Goal: Transaction & Acquisition: Purchase product/service

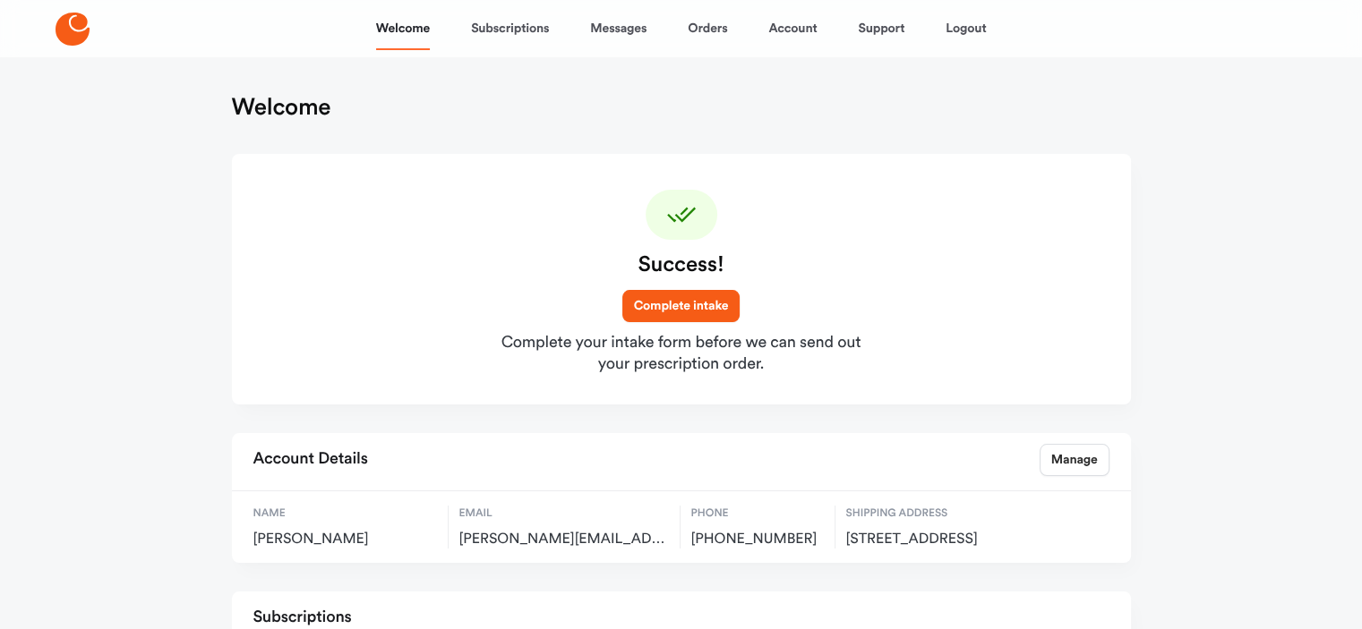
scroll to position [90, 0]
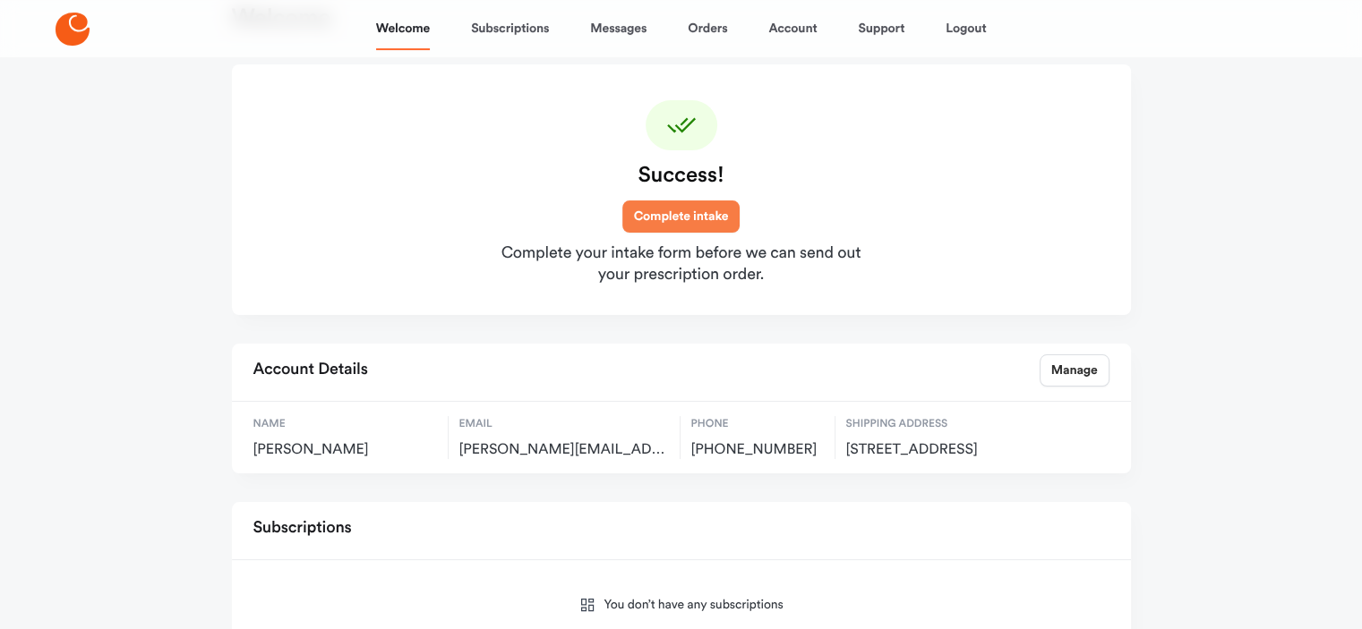
click at [669, 211] on link "Complete intake" at bounding box center [681, 217] width 118 height 32
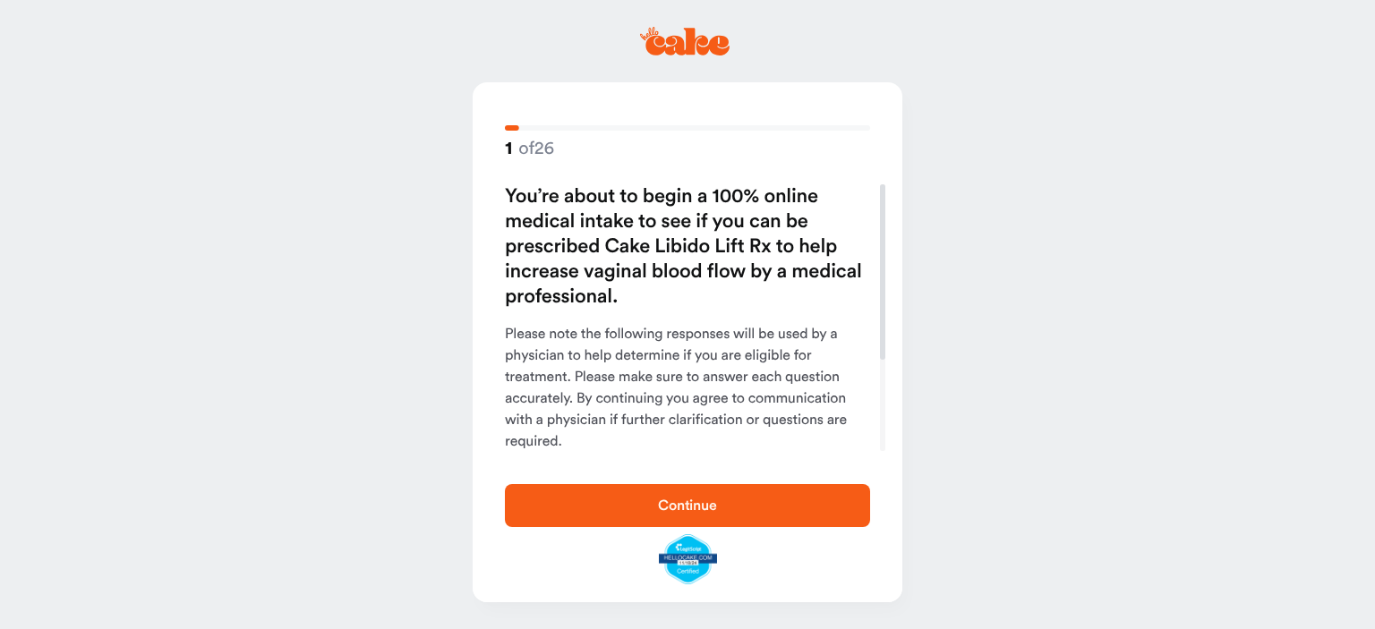
click at [690, 518] on button "Continue" at bounding box center [687, 505] width 365 height 43
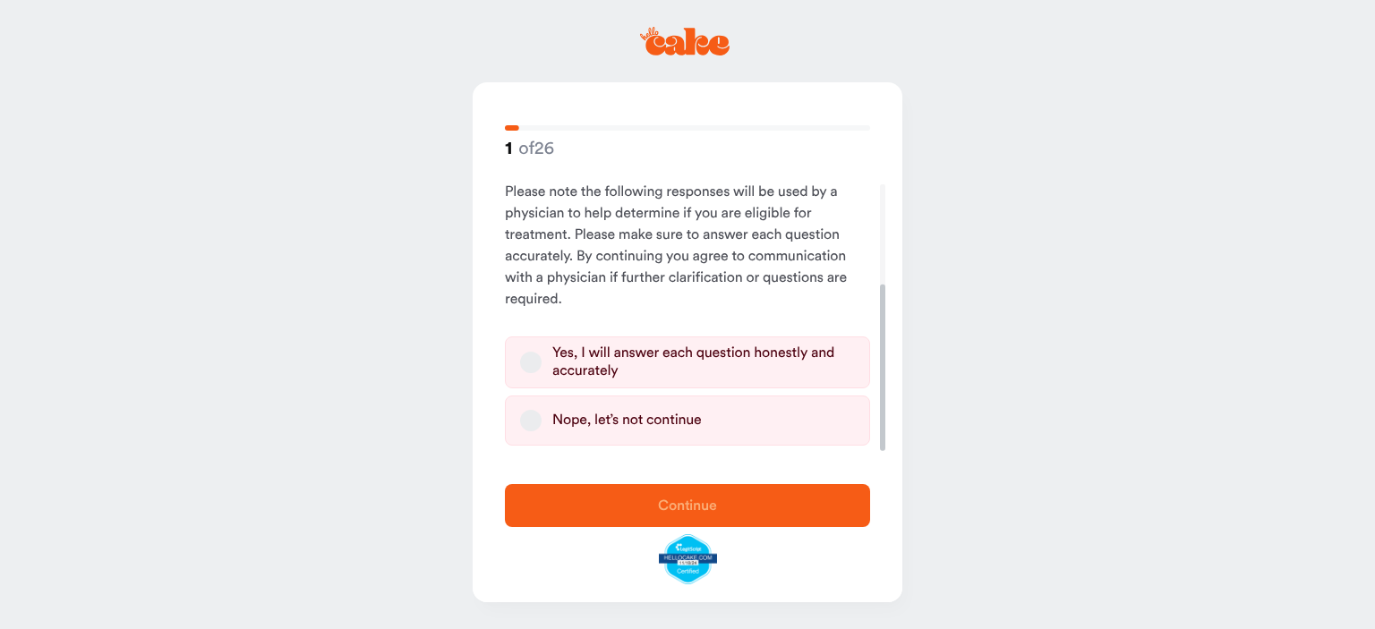
scroll to position [160, 0]
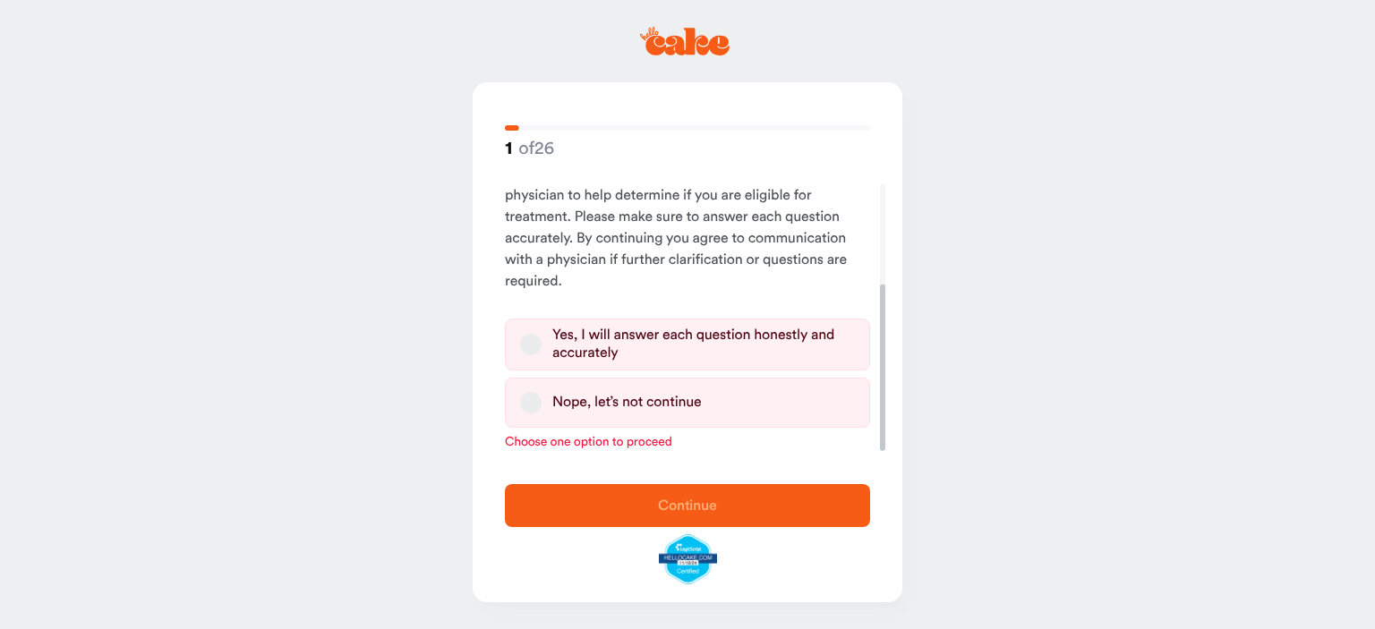
drag, startPoint x: 885, startPoint y: 321, endPoint x: 879, endPoint y: 428, distance: 106.7
click at [880, 428] on div at bounding box center [882, 368] width 5 height 167
click at [533, 345] on button "Yes, I will answer each question honestly and accurately" at bounding box center [530, 344] width 21 height 21
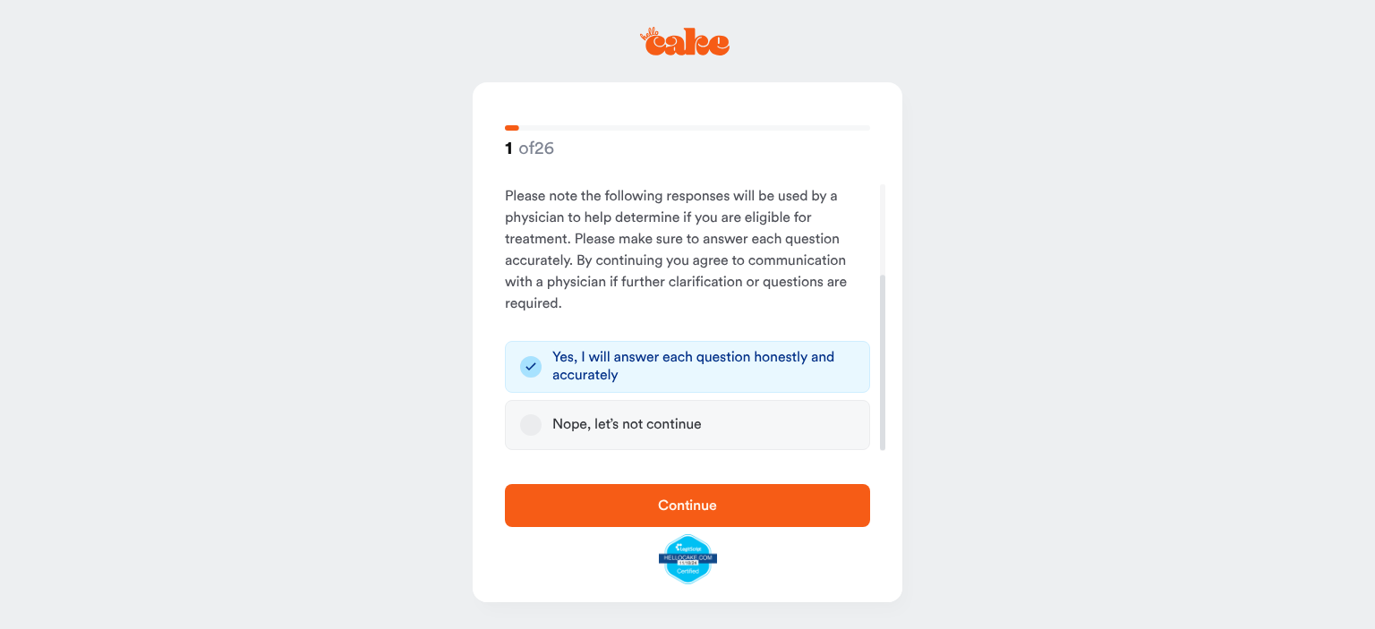
scroll to position [137, 0]
click at [709, 500] on span "Continue" at bounding box center [687, 506] width 59 height 14
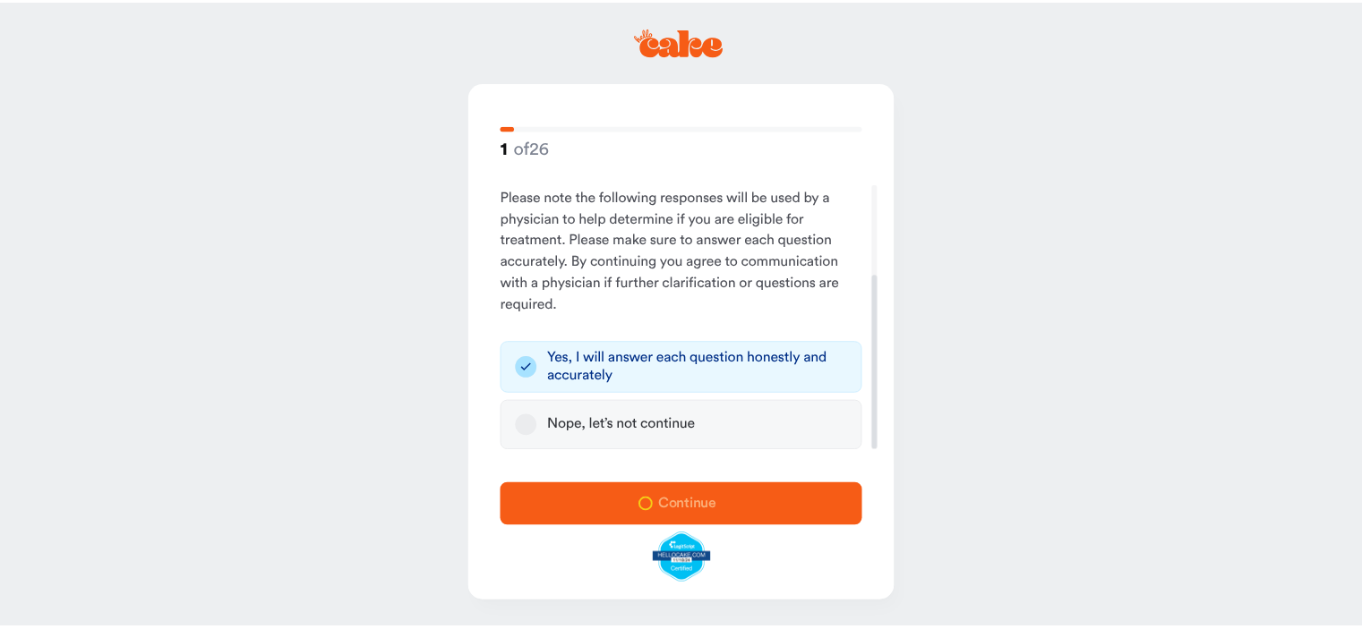
scroll to position [0, 0]
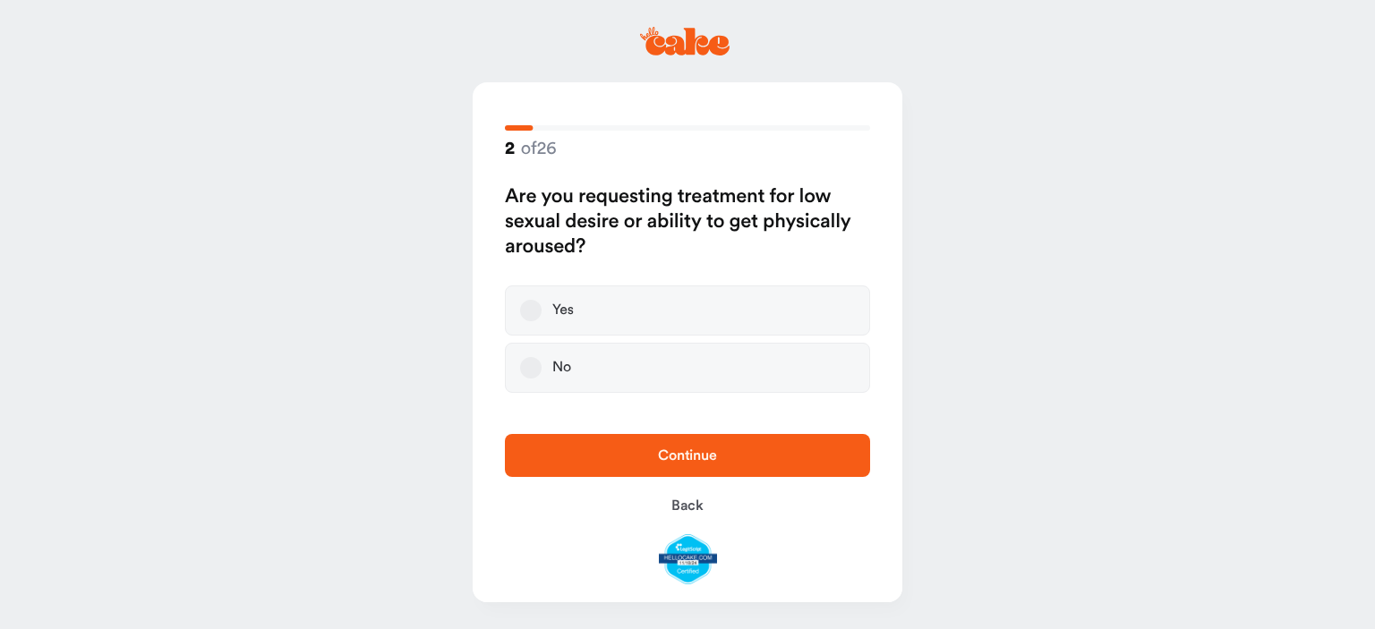
click at [526, 308] on button "Yes" at bounding box center [530, 310] width 21 height 21
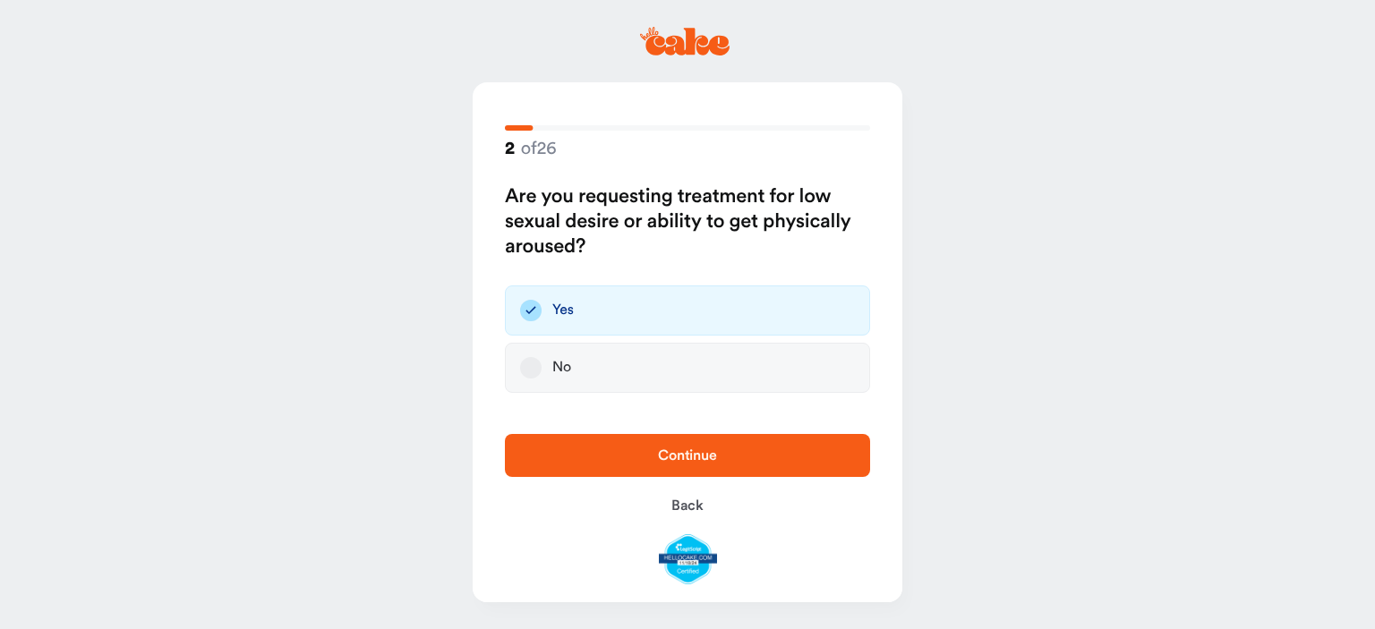
click at [634, 443] on button "Continue" at bounding box center [687, 455] width 365 height 43
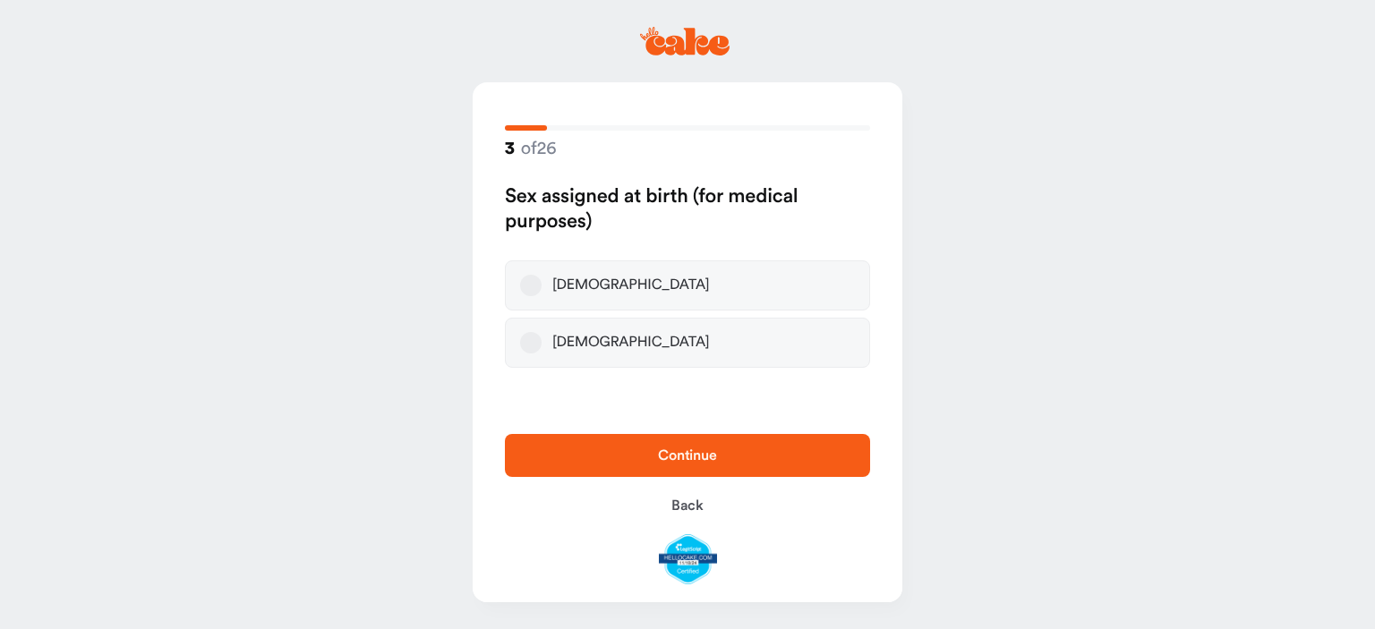
click at [534, 288] on button "Female" at bounding box center [530, 285] width 21 height 21
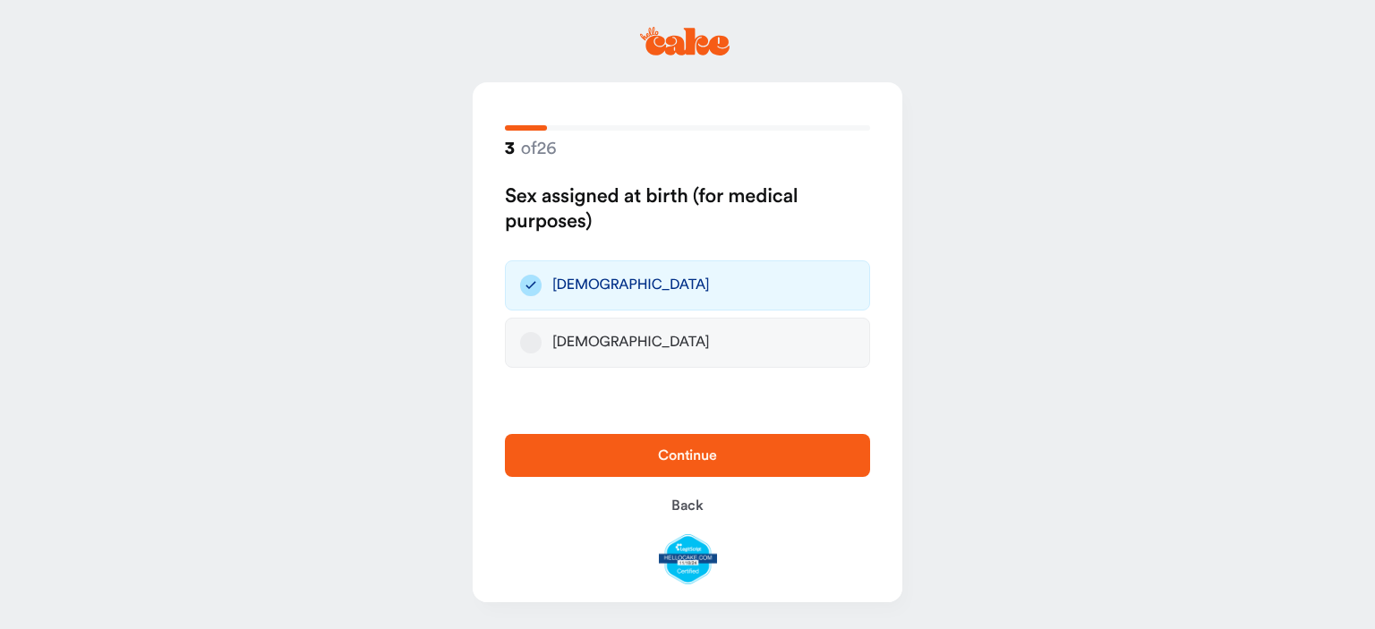
click at [685, 462] on span "Continue" at bounding box center [687, 456] width 59 height 14
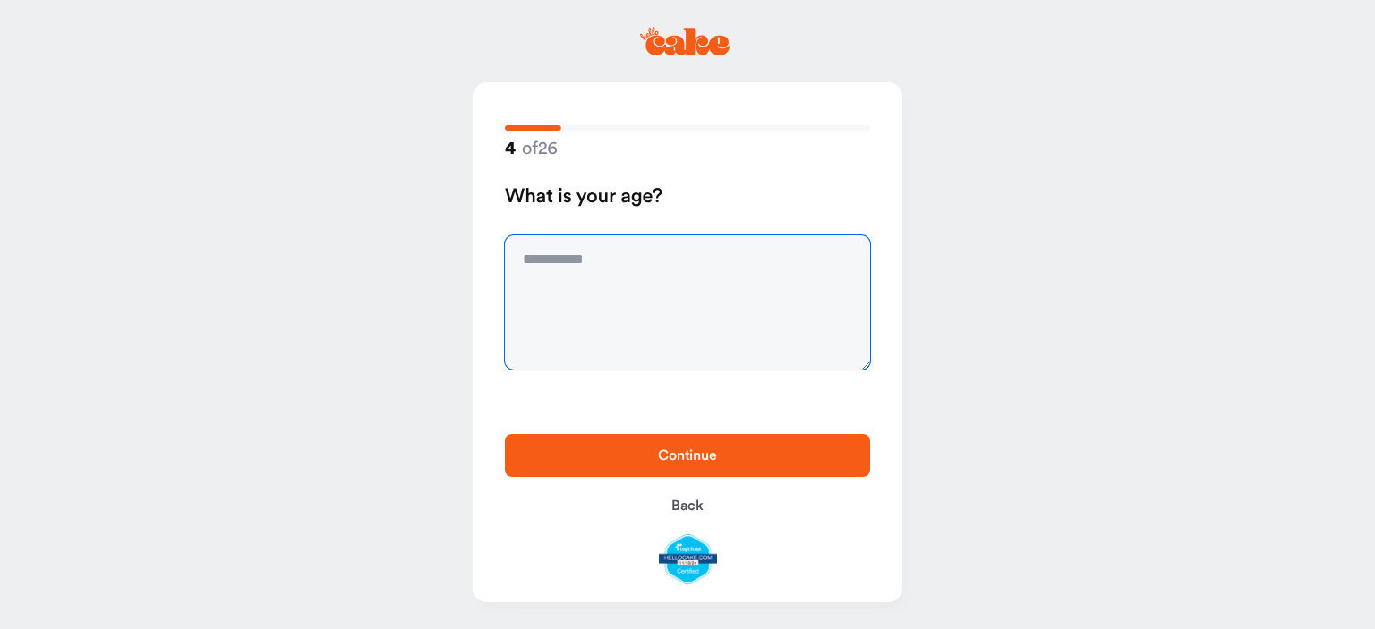
click at [699, 294] on textarea at bounding box center [687, 302] width 365 height 134
type textarea "**"
click at [690, 460] on span "Continue" at bounding box center [687, 456] width 59 height 14
click at [588, 267] on textarea at bounding box center [687, 302] width 365 height 134
type textarea "*******"
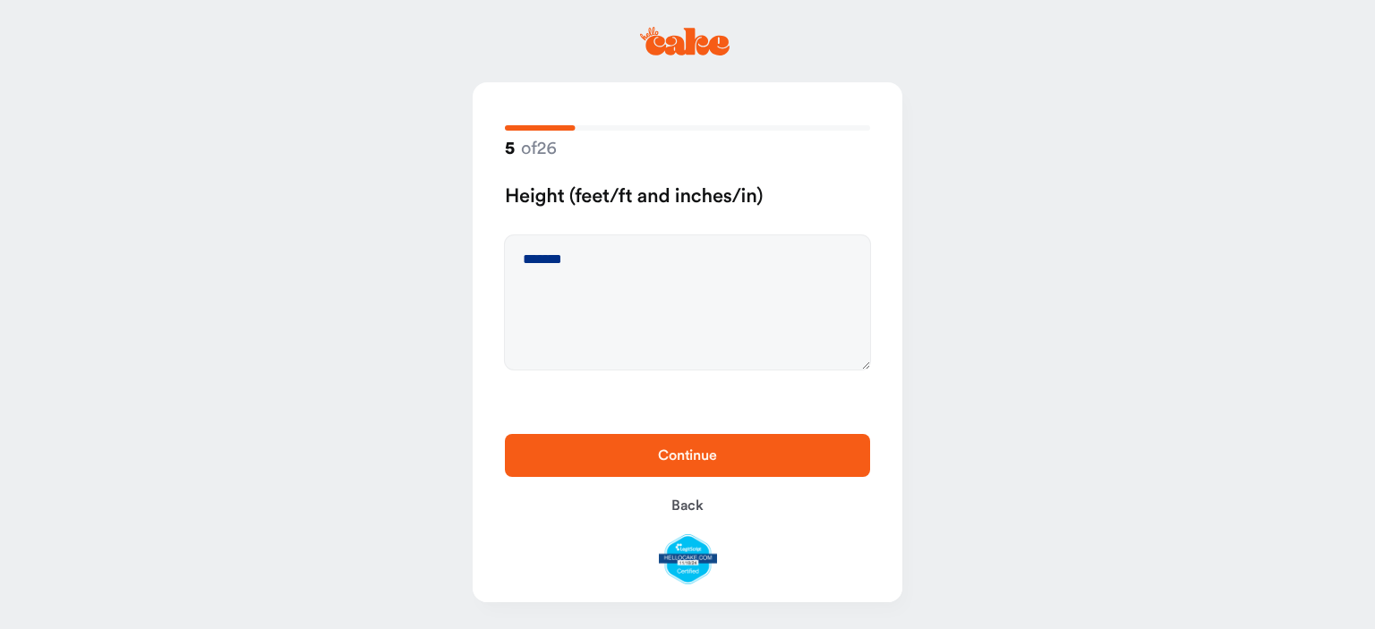
click at [702, 464] on span "Continue" at bounding box center [688, 455] width 308 height 21
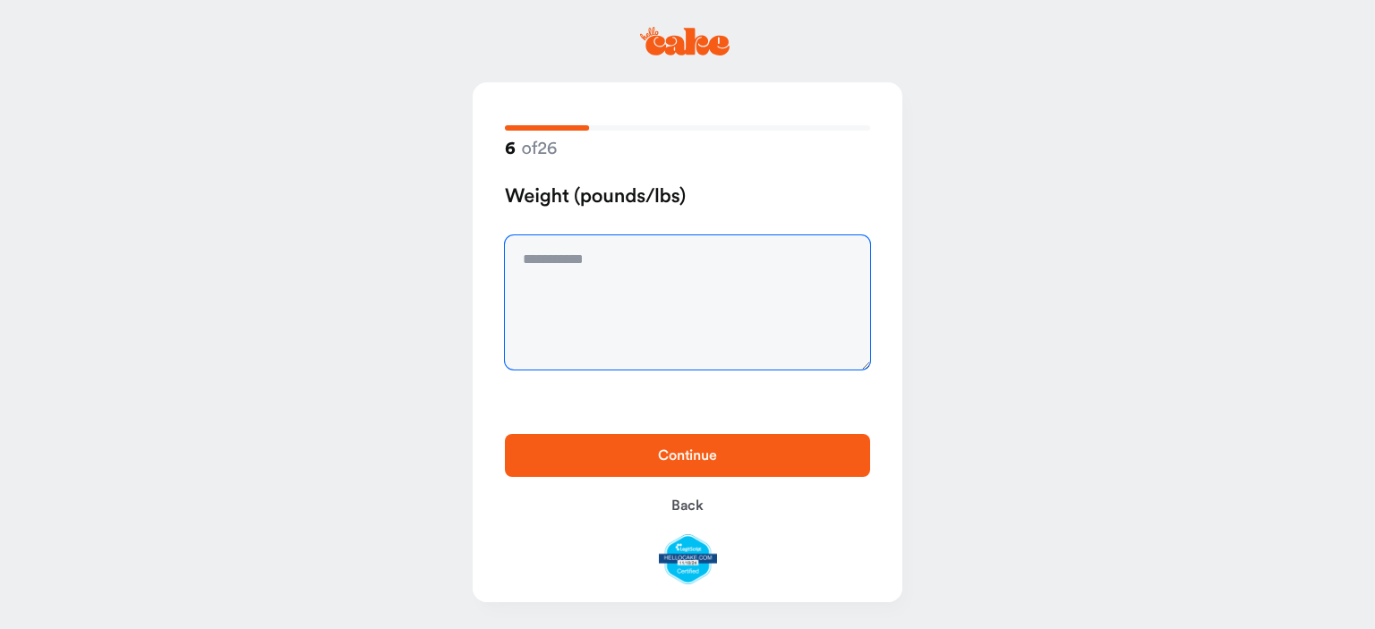
click at [619, 265] on textarea at bounding box center [687, 302] width 365 height 134
type textarea "***"
click at [701, 465] on span "Continue" at bounding box center [688, 455] width 308 height 21
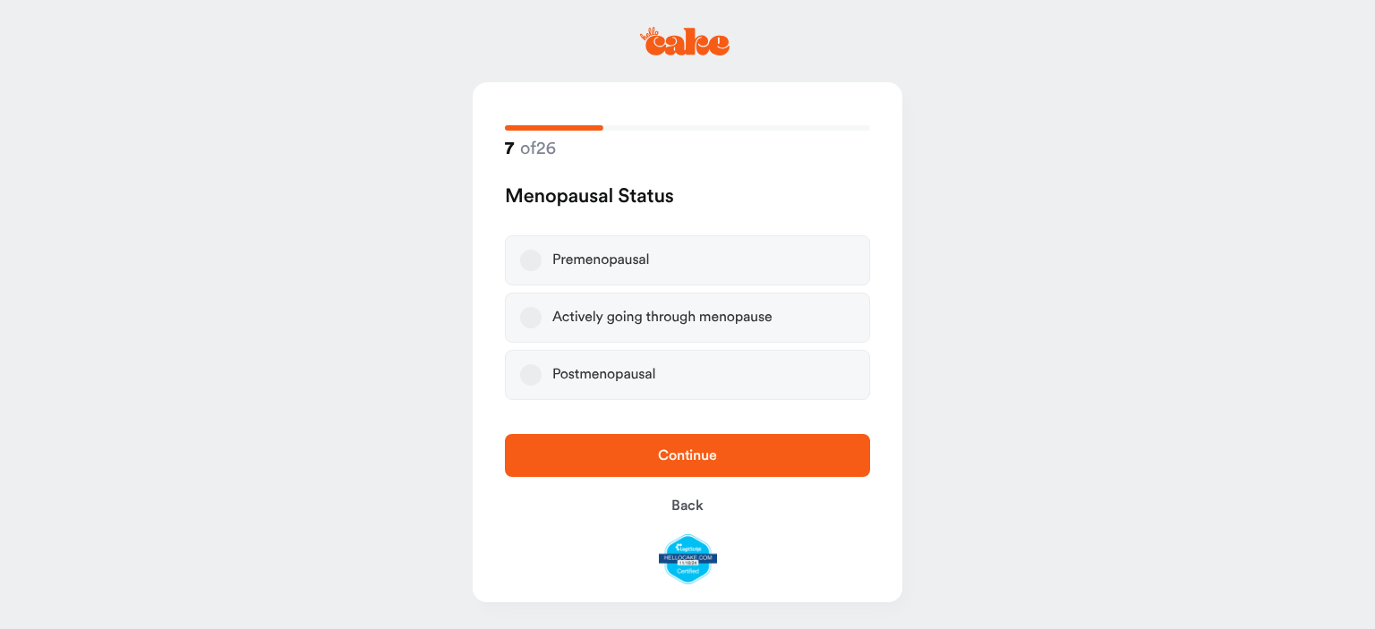
click at [532, 375] on button "Postmenopausal" at bounding box center [530, 374] width 21 height 21
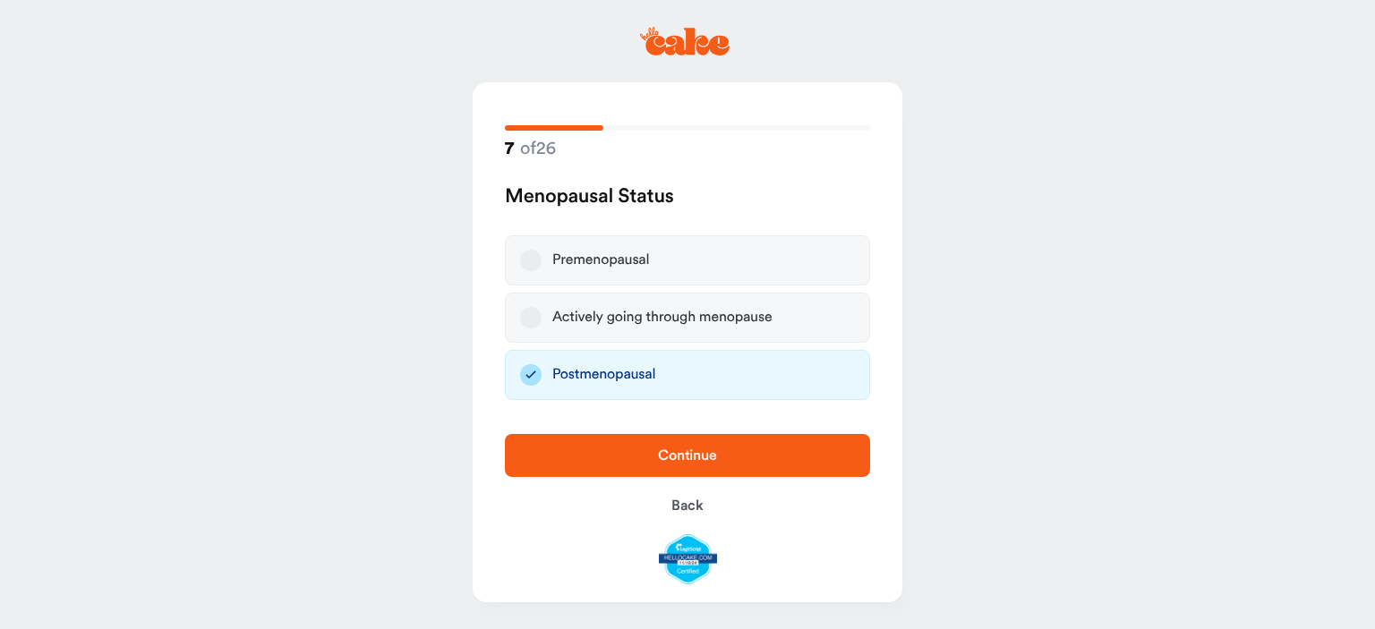
click at [690, 466] on span "Continue" at bounding box center [688, 455] width 308 height 21
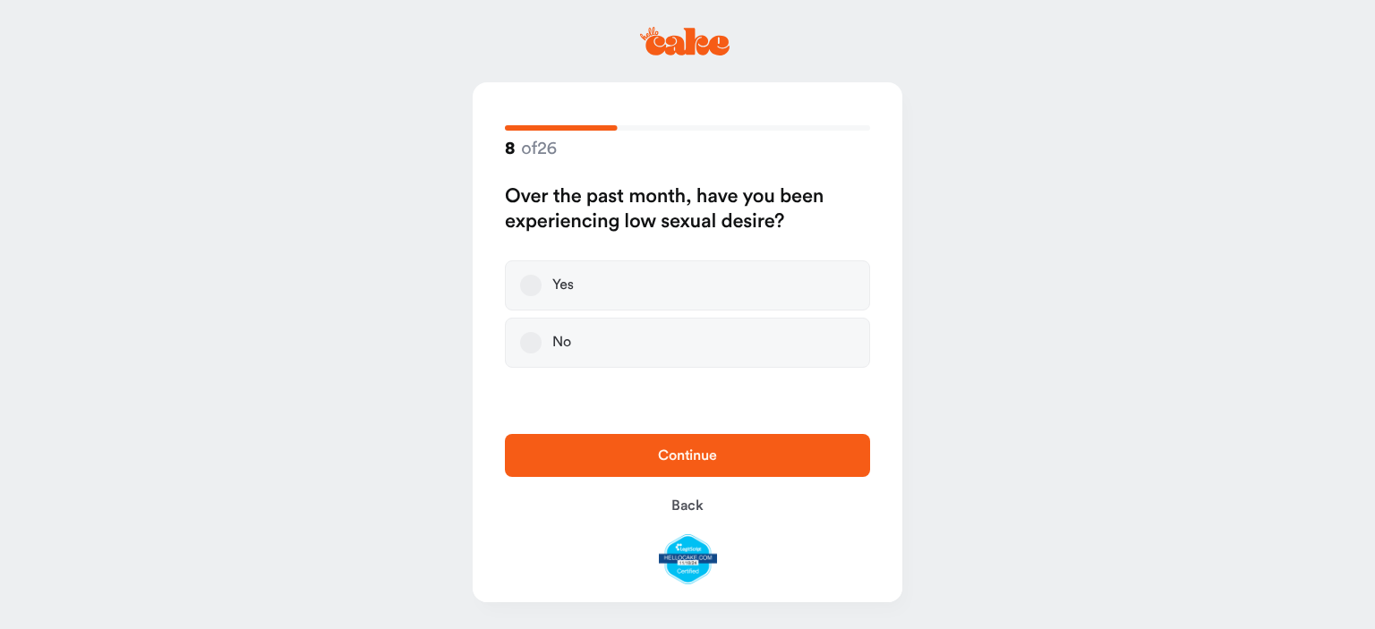
click at [526, 286] on button "Yes" at bounding box center [530, 285] width 21 height 21
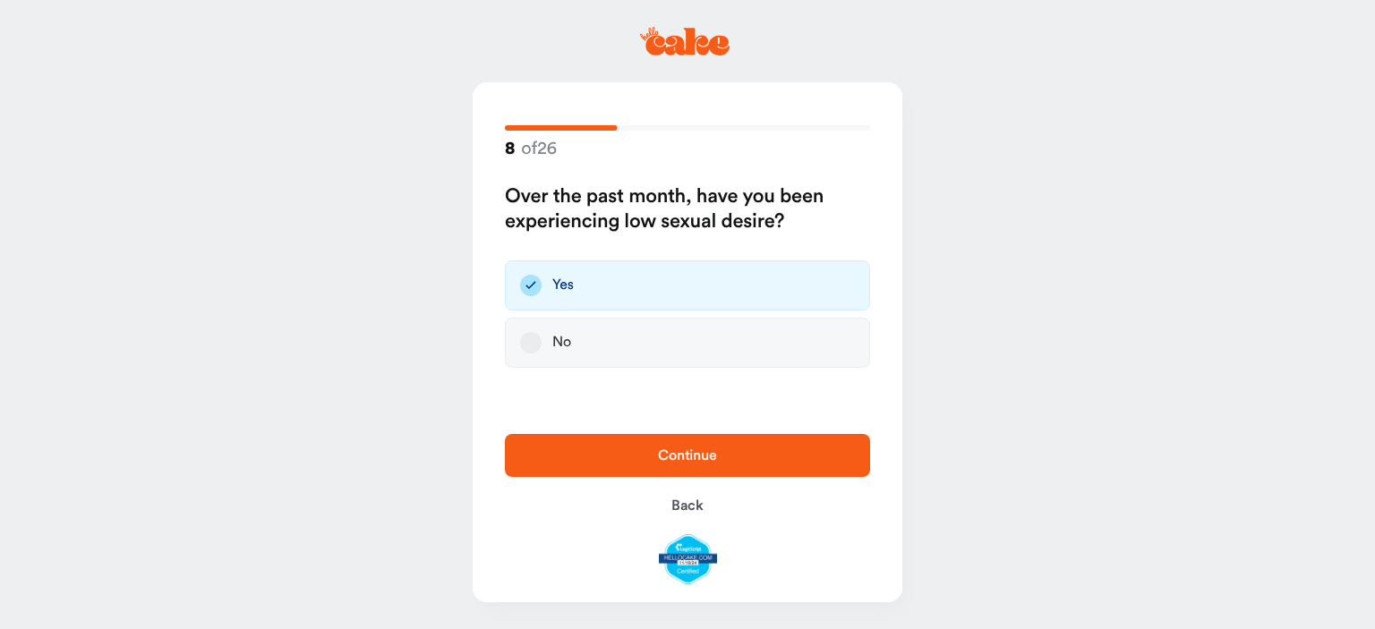
click at [674, 452] on span "Continue" at bounding box center [687, 456] width 59 height 14
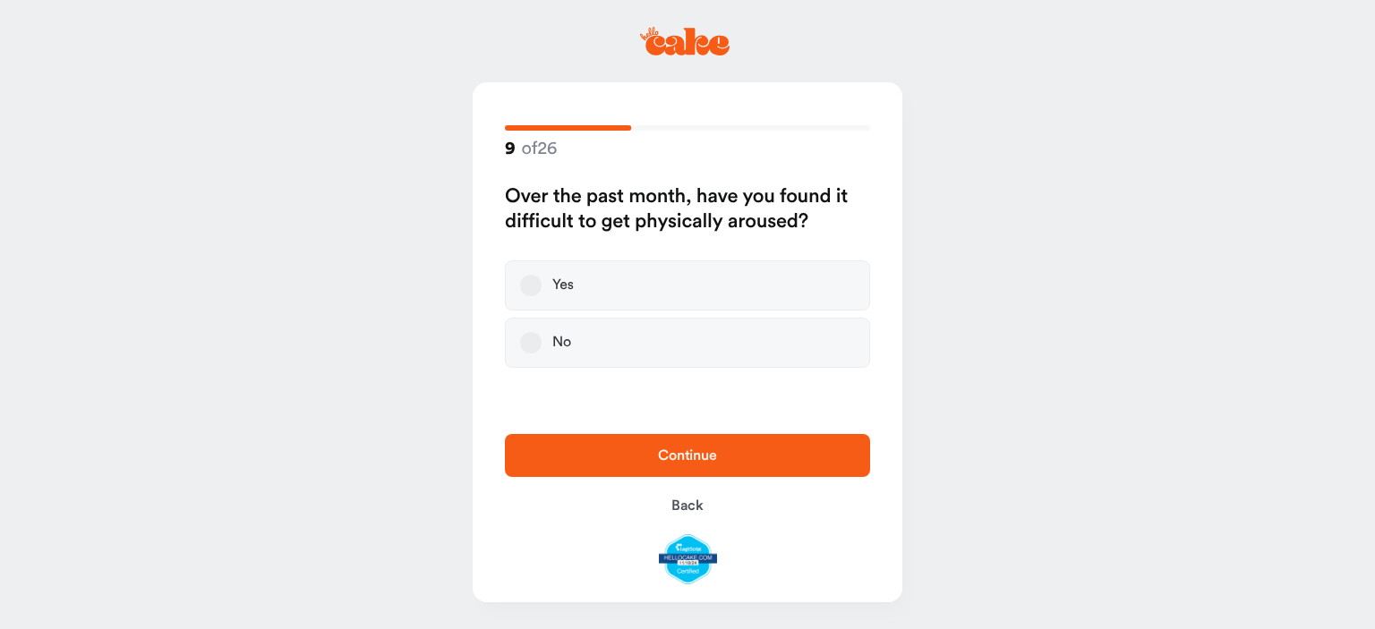
click at [536, 289] on button "Yes" at bounding box center [530, 285] width 21 height 21
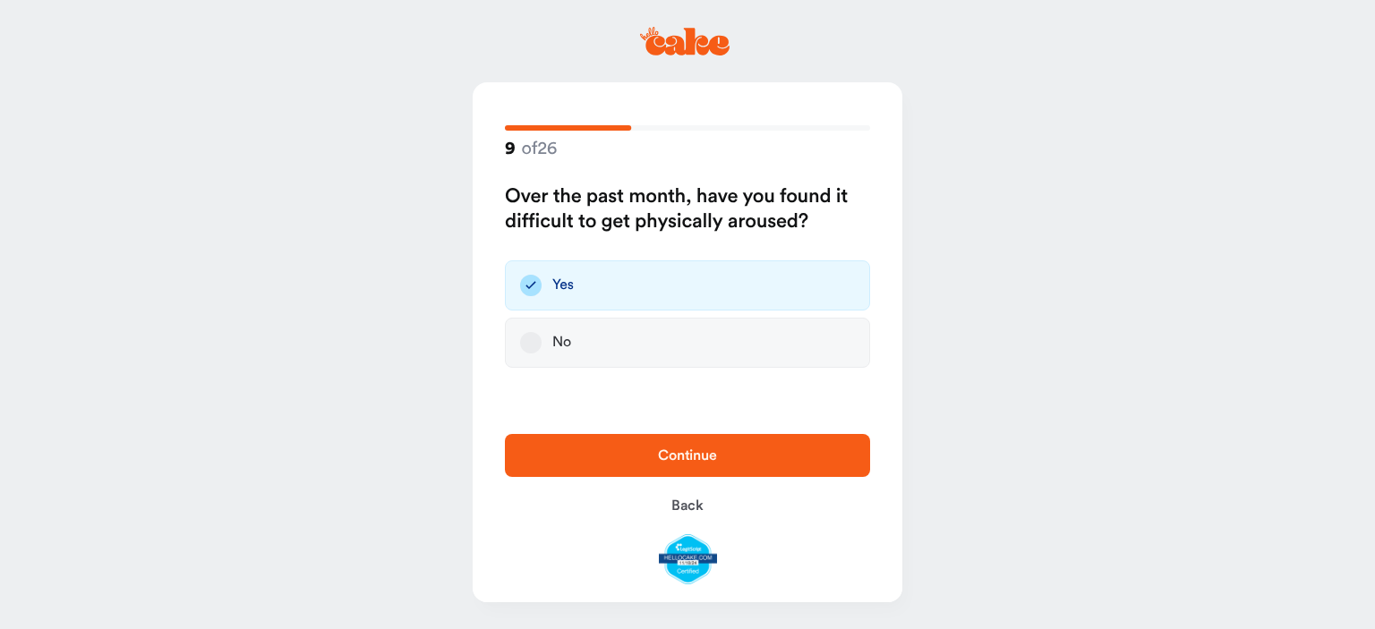
click at [690, 463] on span "Continue" at bounding box center [687, 456] width 59 height 14
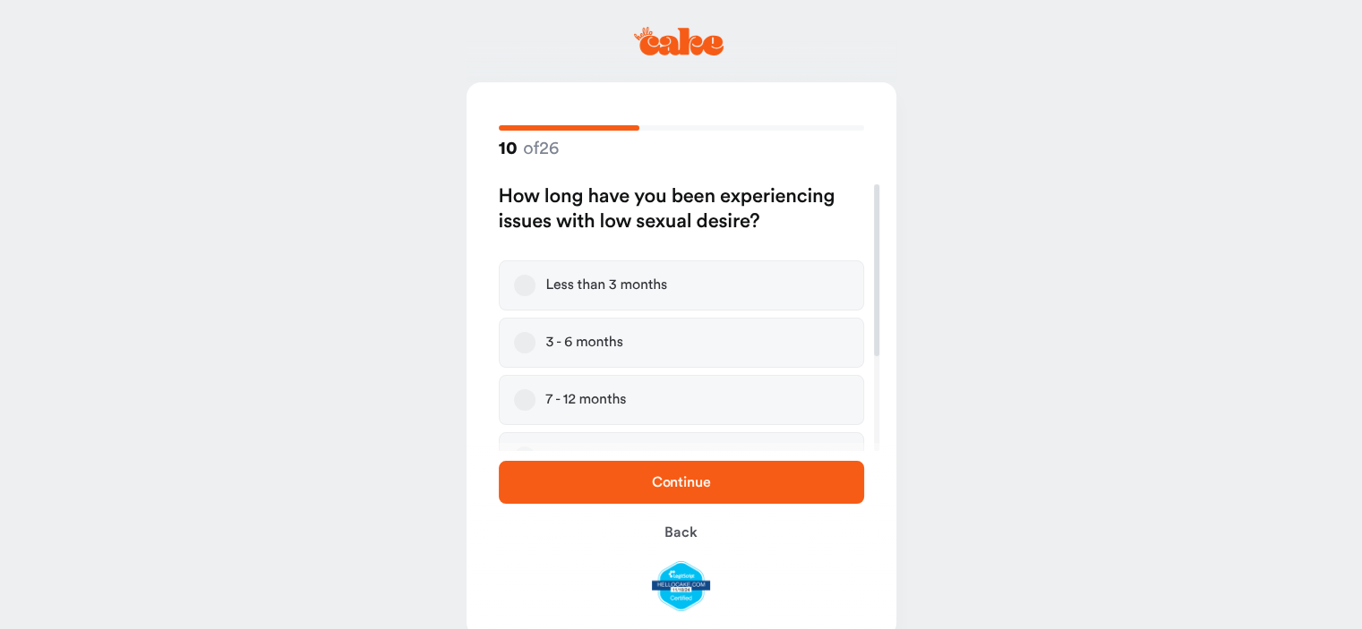
click at [525, 400] on button "7 - 12 months" at bounding box center [524, 399] width 21 height 21
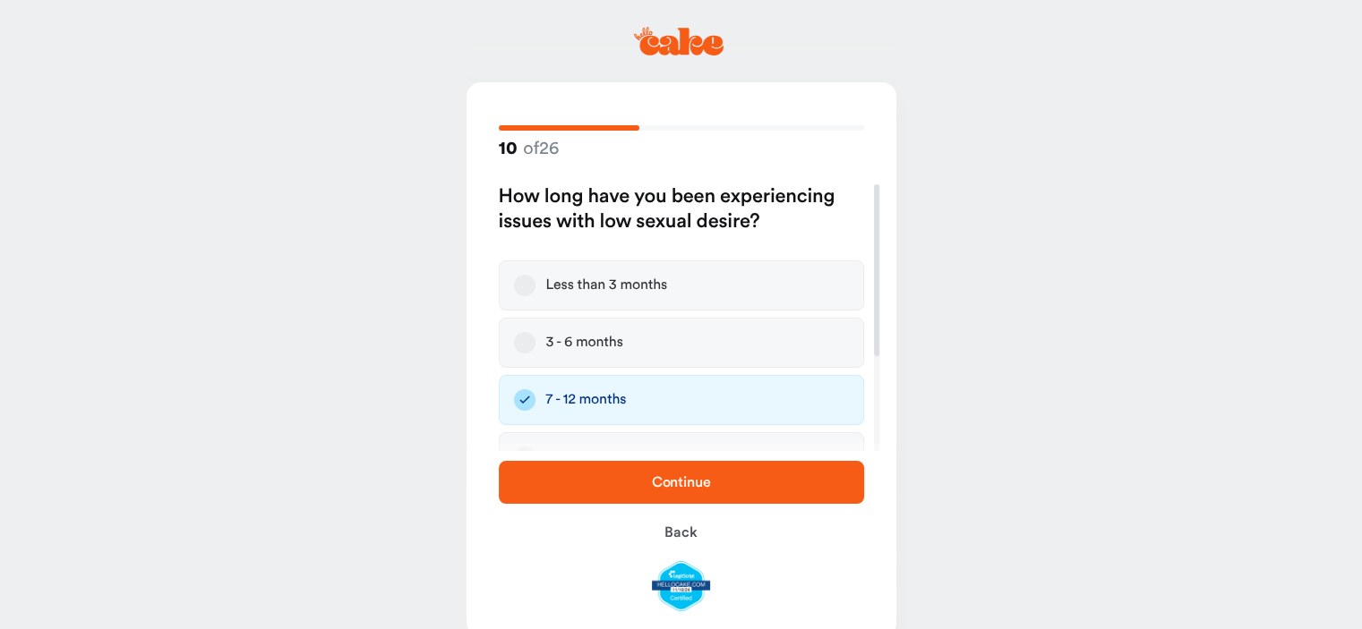
click at [684, 482] on span "Continue" at bounding box center [681, 482] width 59 height 14
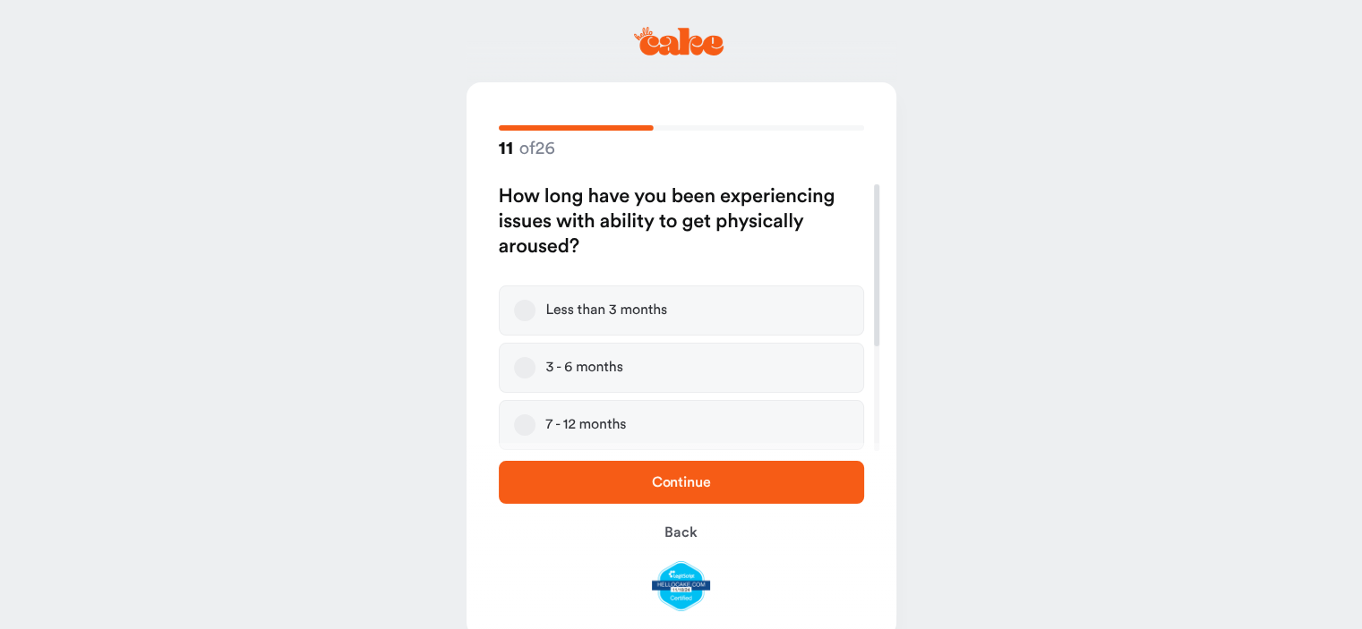
click at [532, 425] on button "7 - 12 months" at bounding box center [524, 425] width 21 height 21
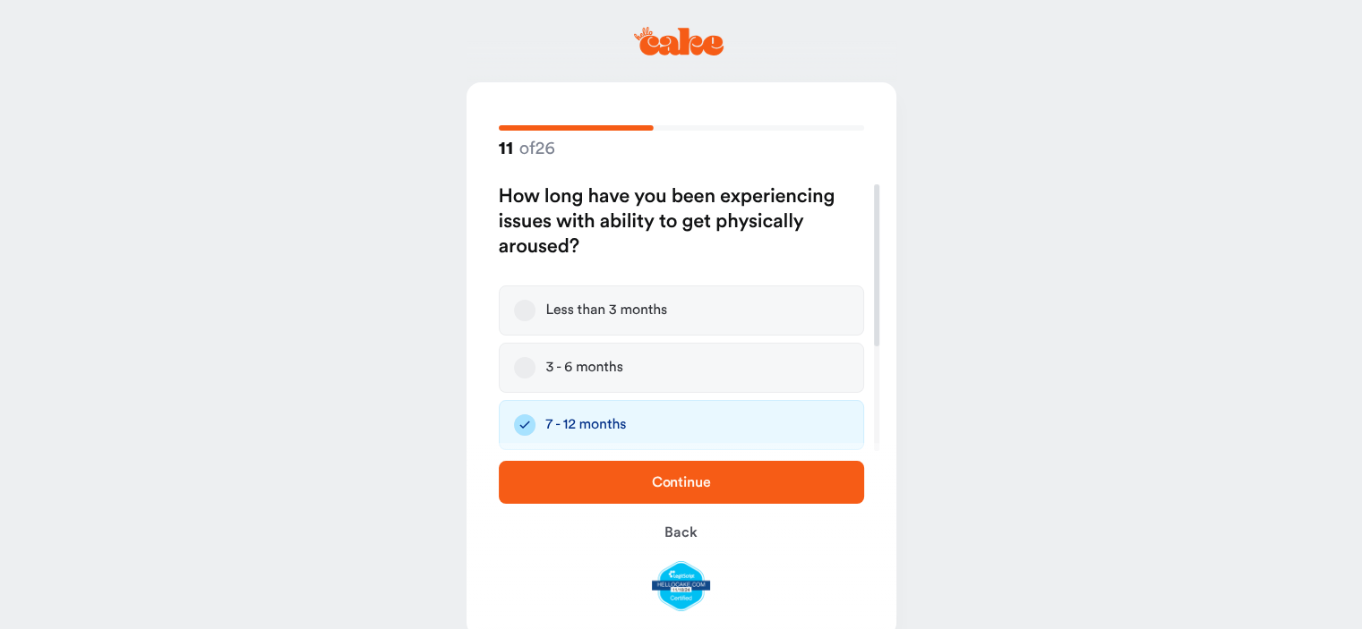
click at [687, 473] on span "Continue" at bounding box center [681, 482] width 308 height 21
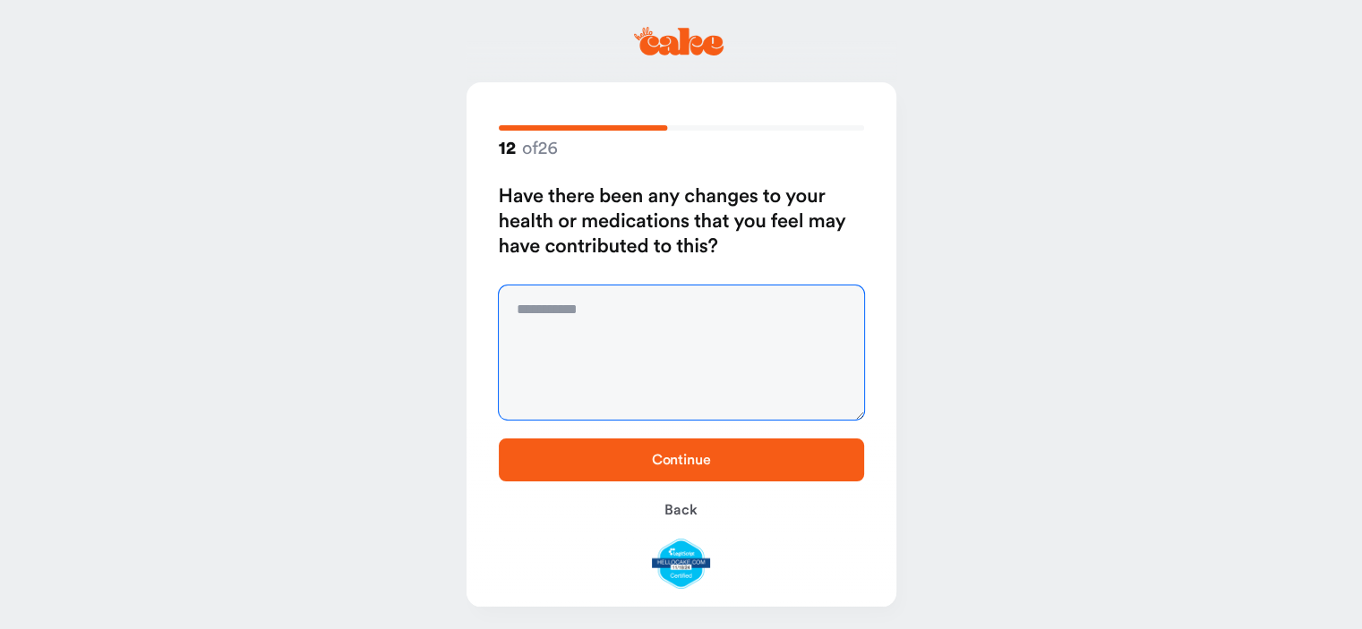
click at [601, 309] on textarea at bounding box center [681, 353] width 365 height 134
type textarea "**"
click at [697, 458] on span "Continue" at bounding box center [681, 460] width 59 height 14
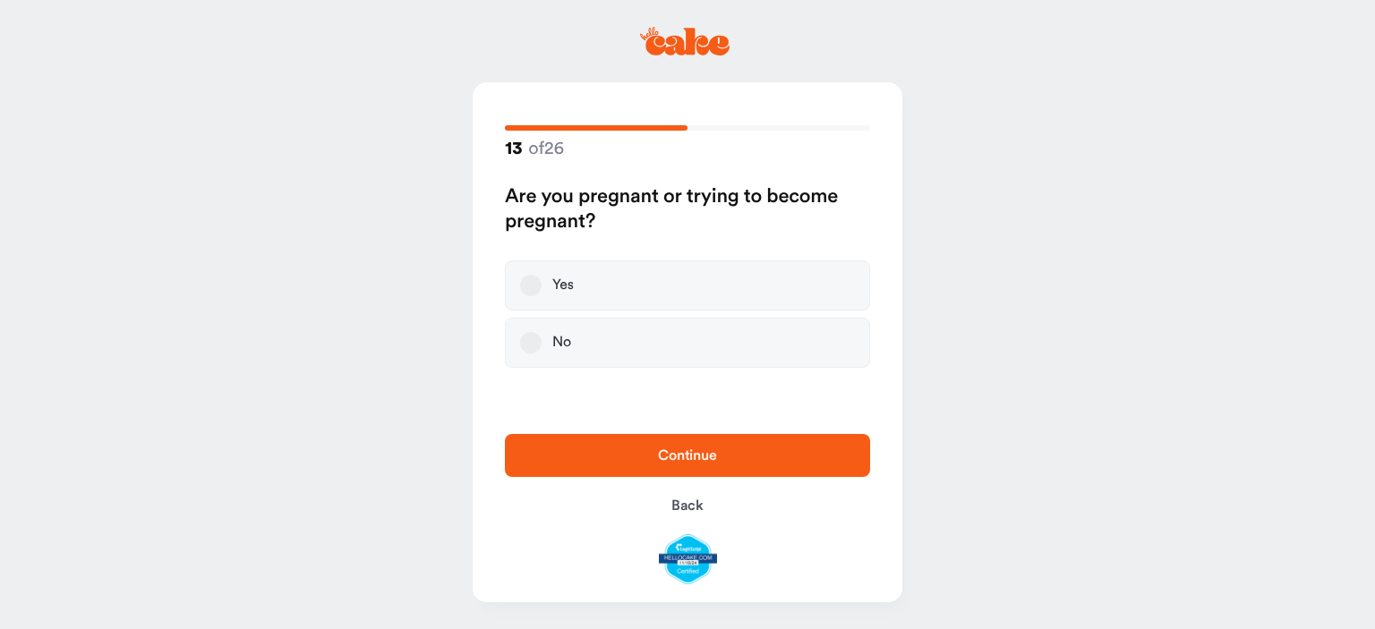
click at [529, 346] on button "No" at bounding box center [530, 342] width 21 height 21
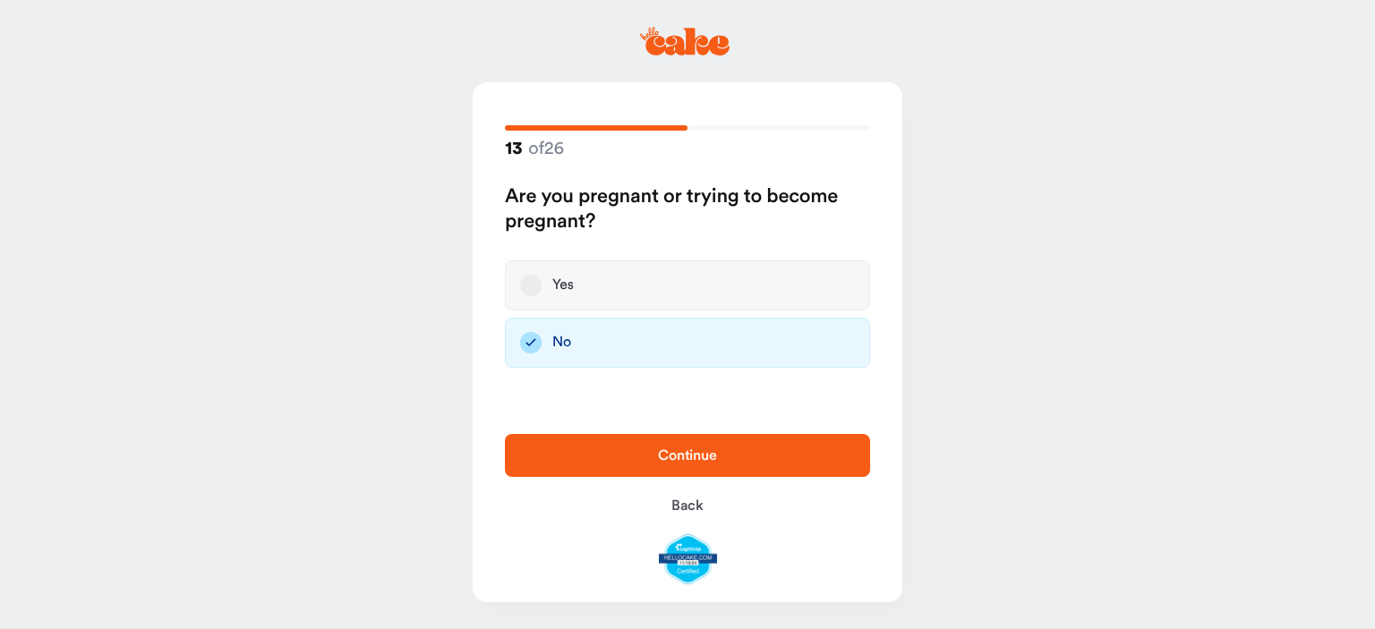
click at [652, 465] on span "Continue" at bounding box center [688, 455] width 308 height 21
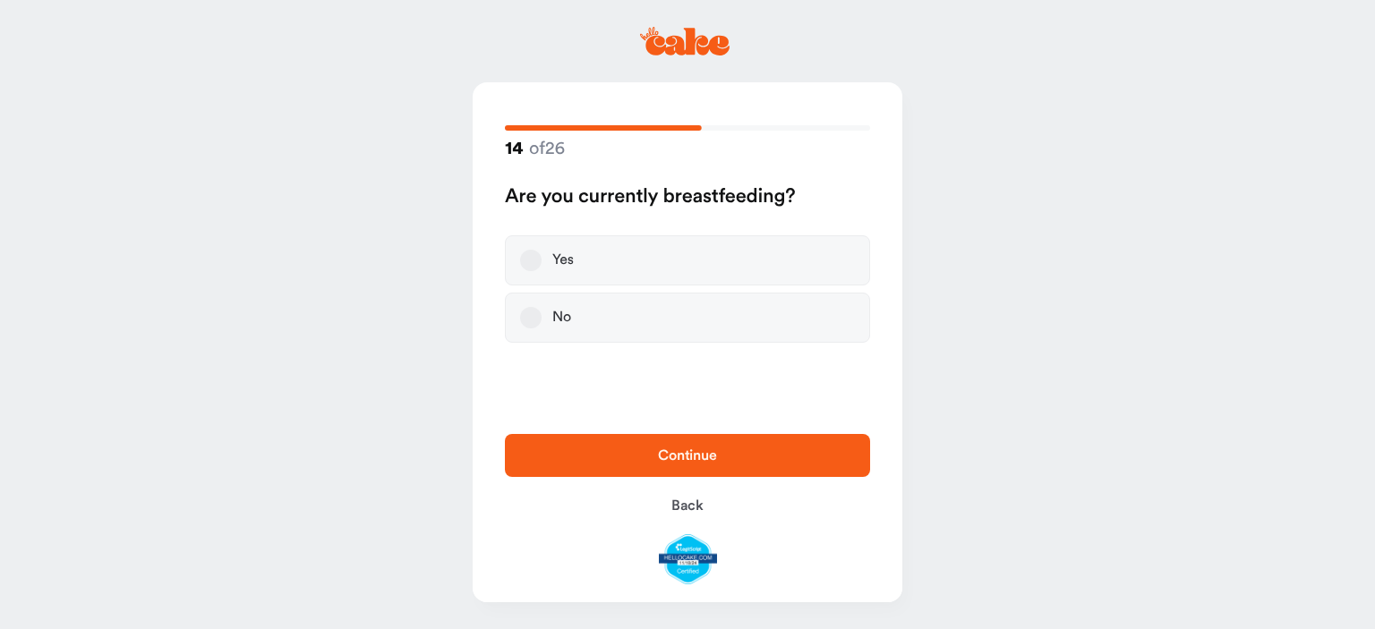
click at [526, 313] on button "No" at bounding box center [530, 317] width 21 height 21
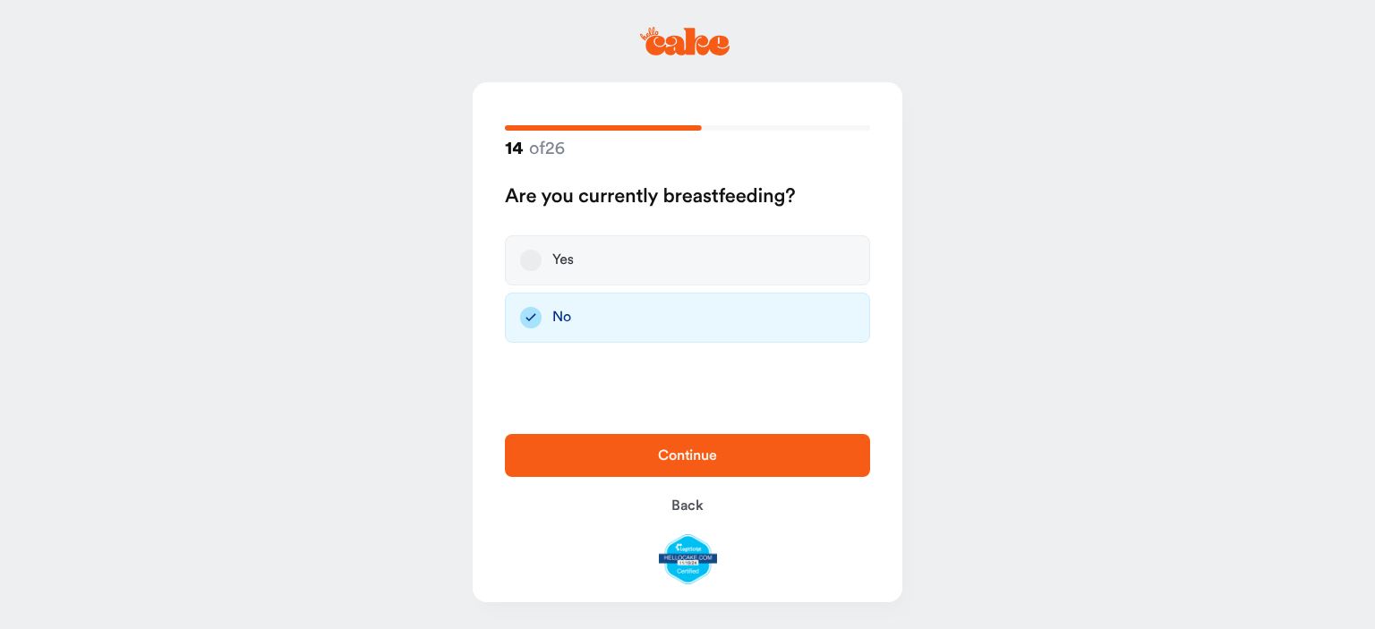
click at [677, 447] on span "Continue" at bounding box center [688, 455] width 308 height 21
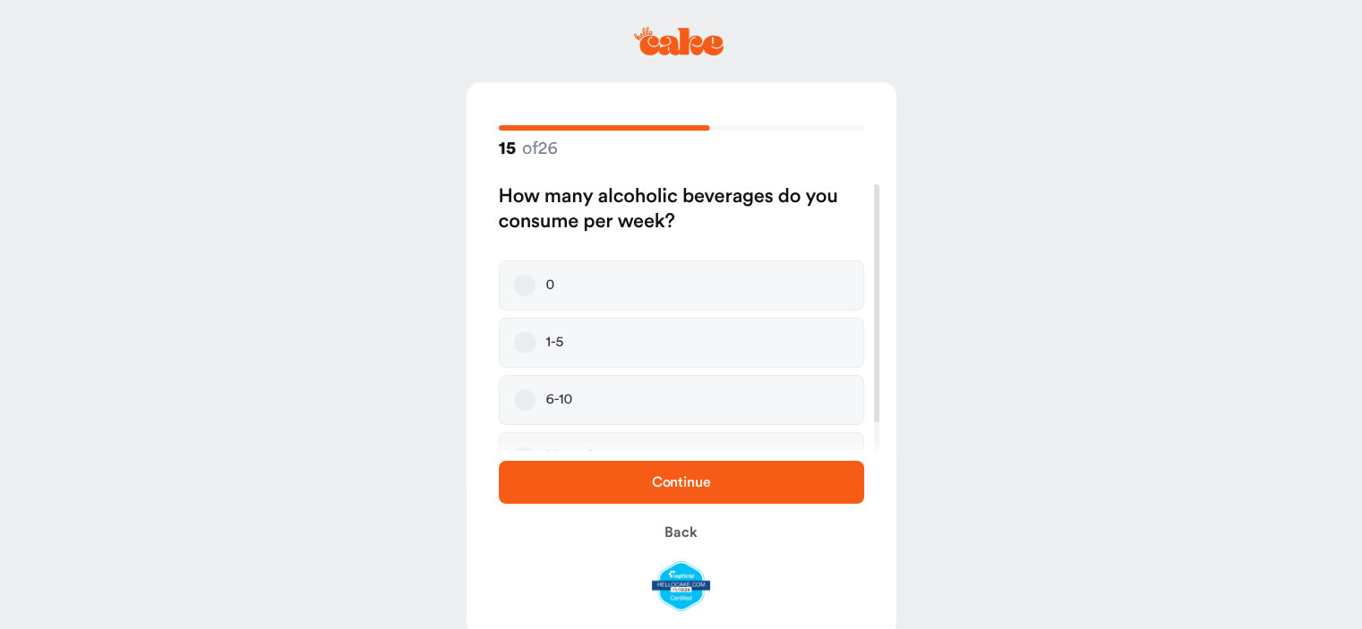
click at [526, 335] on button "1-5" at bounding box center [524, 342] width 21 height 21
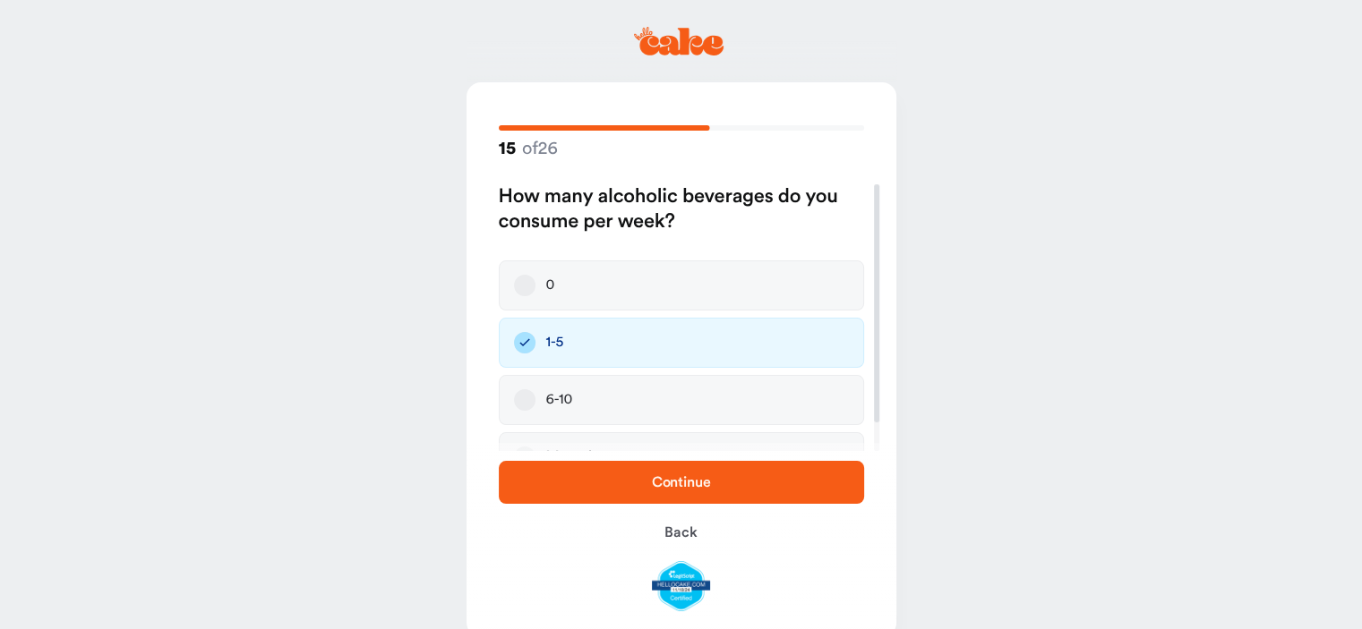
click at [659, 472] on span "Continue" at bounding box center [681, 482] width 308 height 21
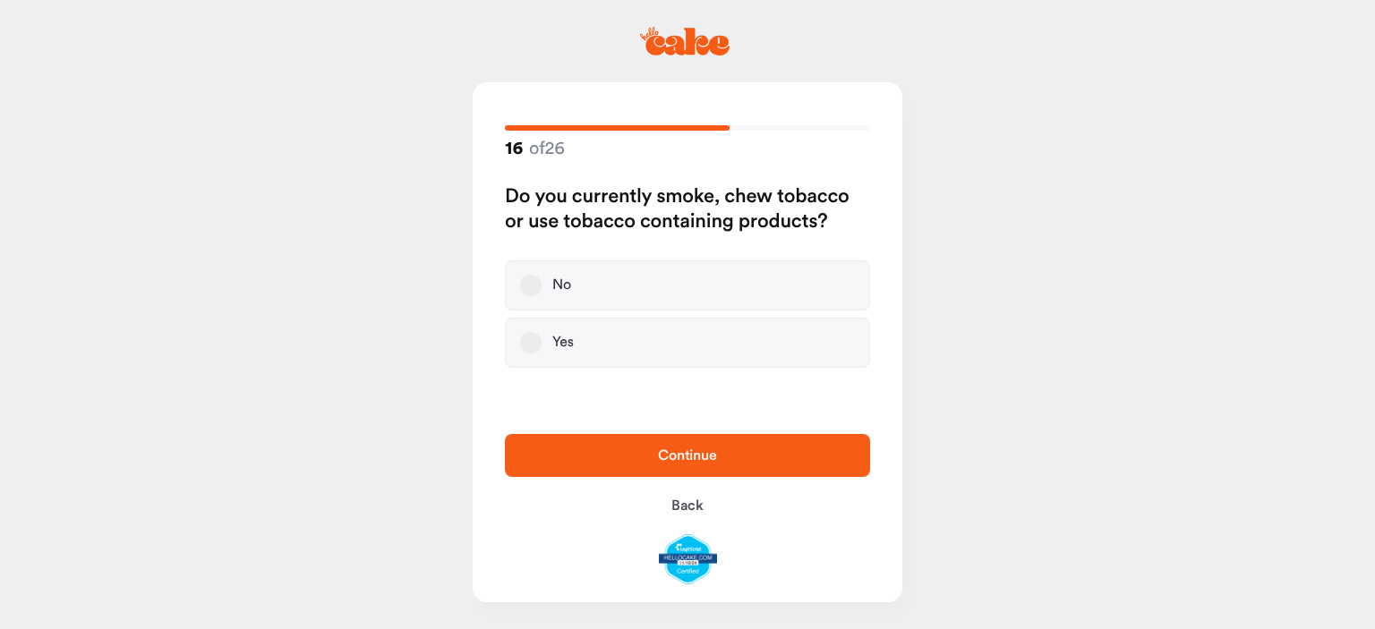
click at [529, 282] on button "No" at bounding box center [530, 285] width 21 height 21
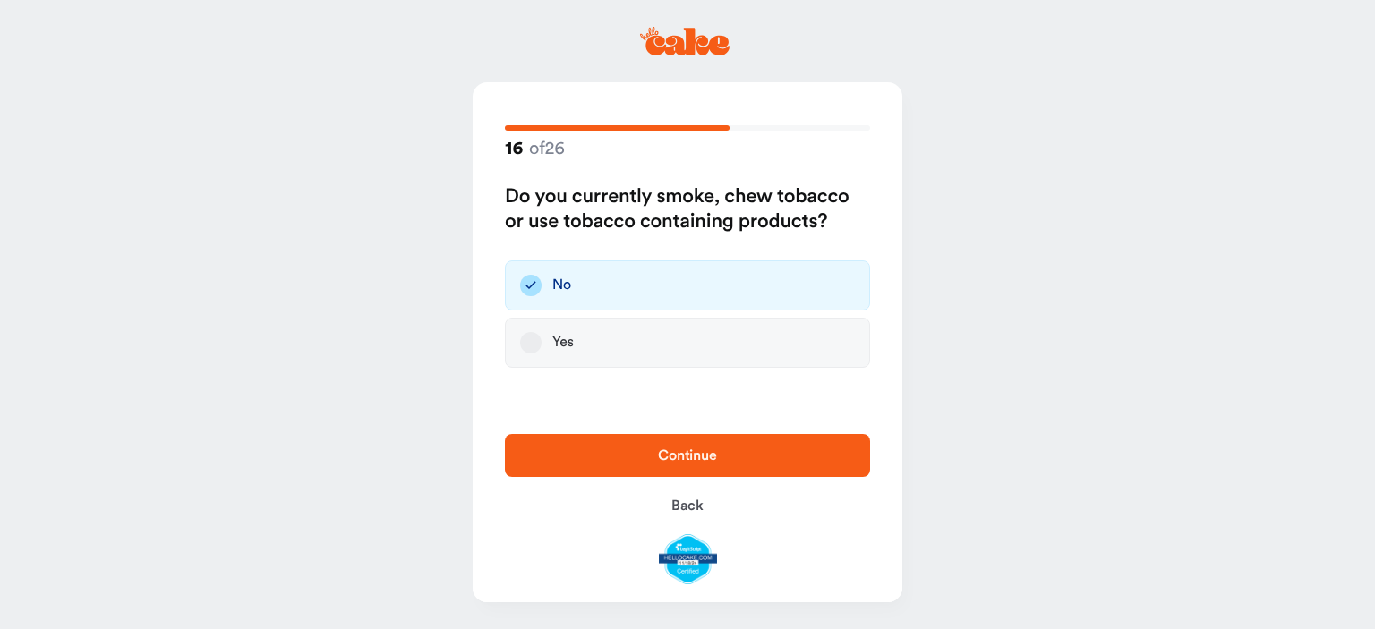
click at [672, 459] on span "Continue" at bounding box center [687, 456] width 59 height 14
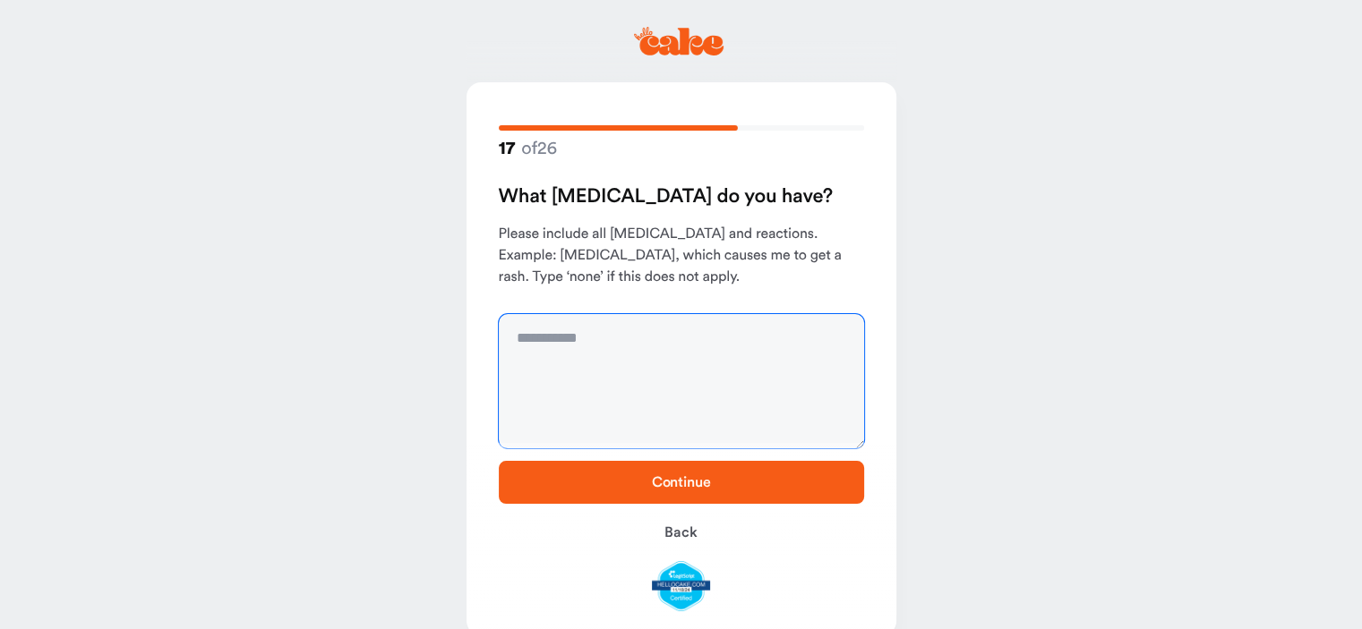
click at [552, 343] on textarea at bounding box center [681, 381] width 365 height 134
type textarea "**********"
click at [681, 488] on span "Continue" at bounding box center [681, 482] width 59 height 14
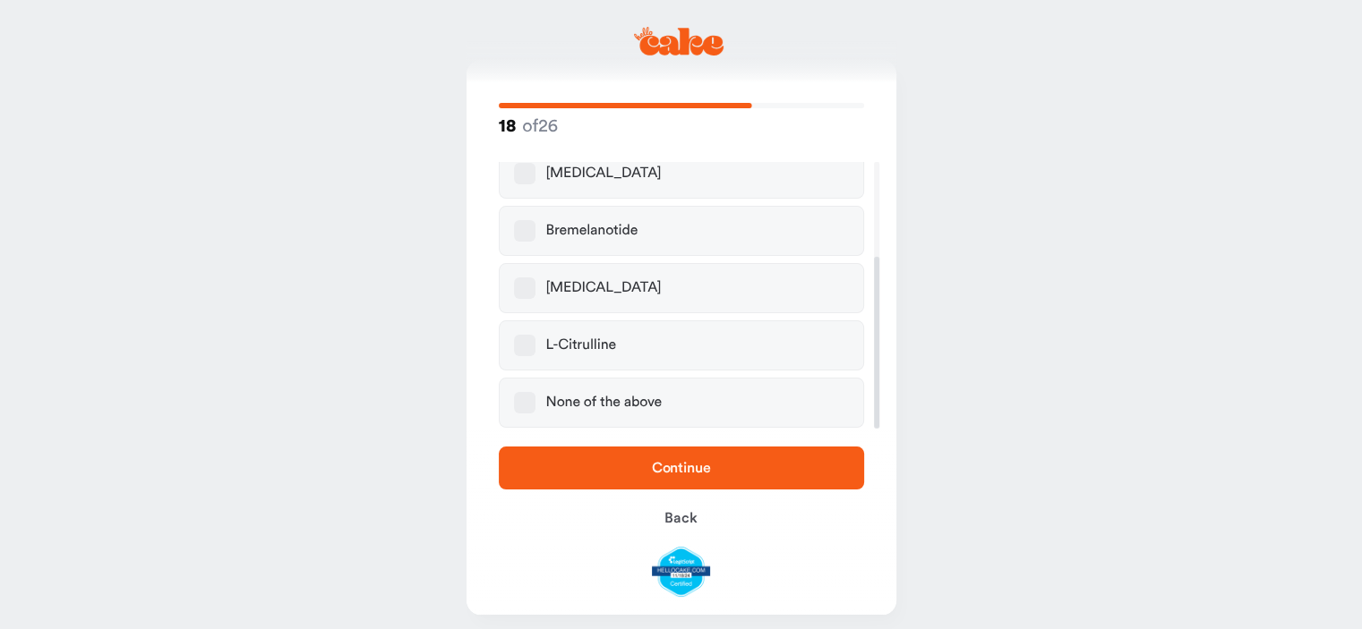
scroll to position [34, 0]
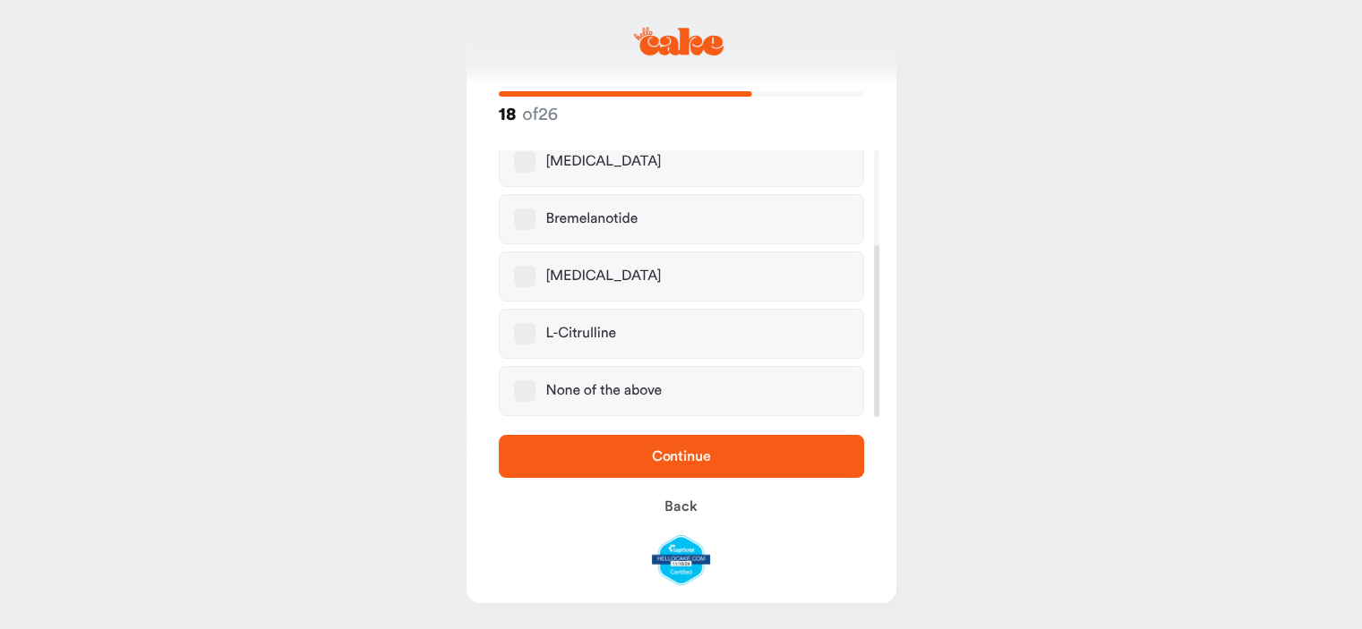
click at [519, 383] on button "None of the above" at bounding box center [524, 391] width 21 height 21
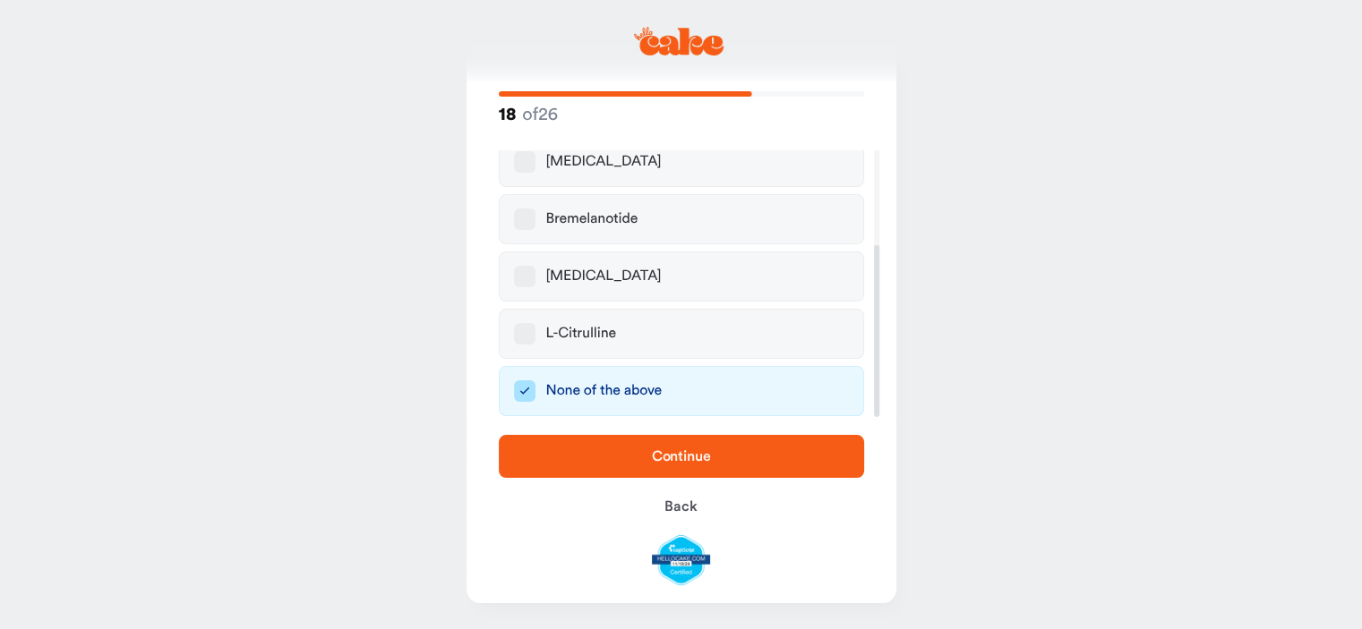
click at [694, 454] on span "Continue" at bounding box center [681, 456] width 59 height 14
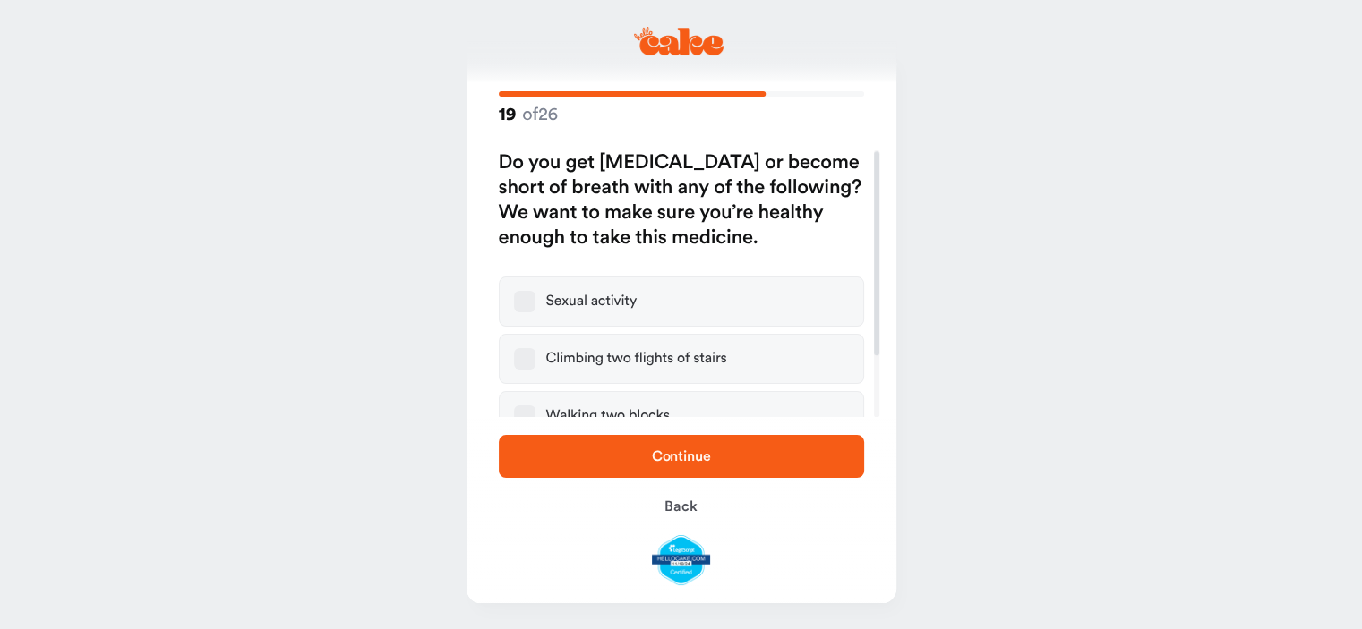
scroll to position [82, 0]
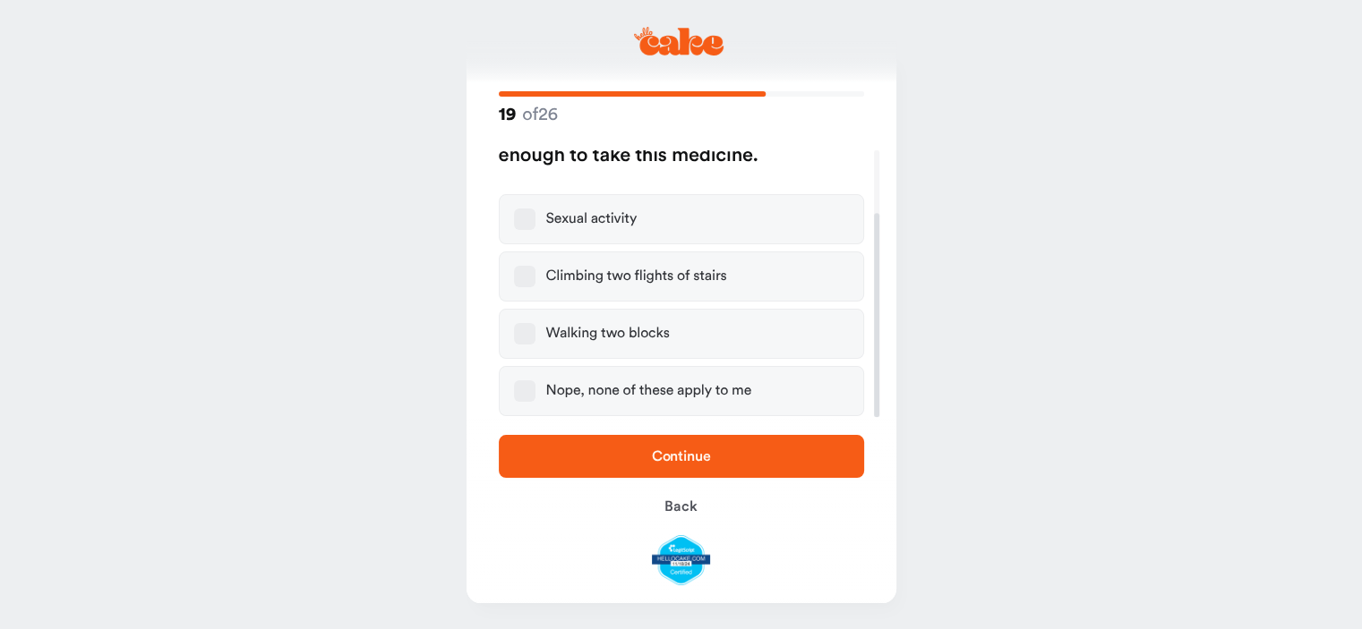
click at [525, 386] on button "Nope, none of these apply to me" at bounding box center [524, 391] width 21 height 21
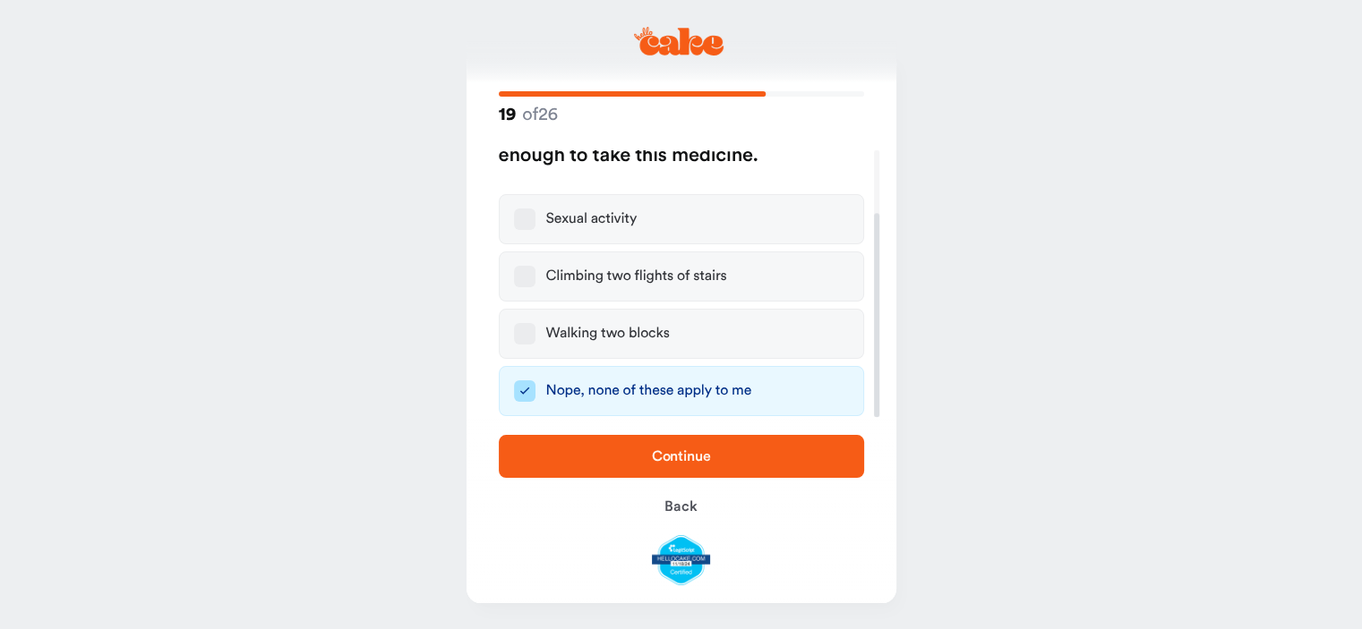
click at [662, 451] on span "Continue" at bounding box center [681, 456] width 59 height 14
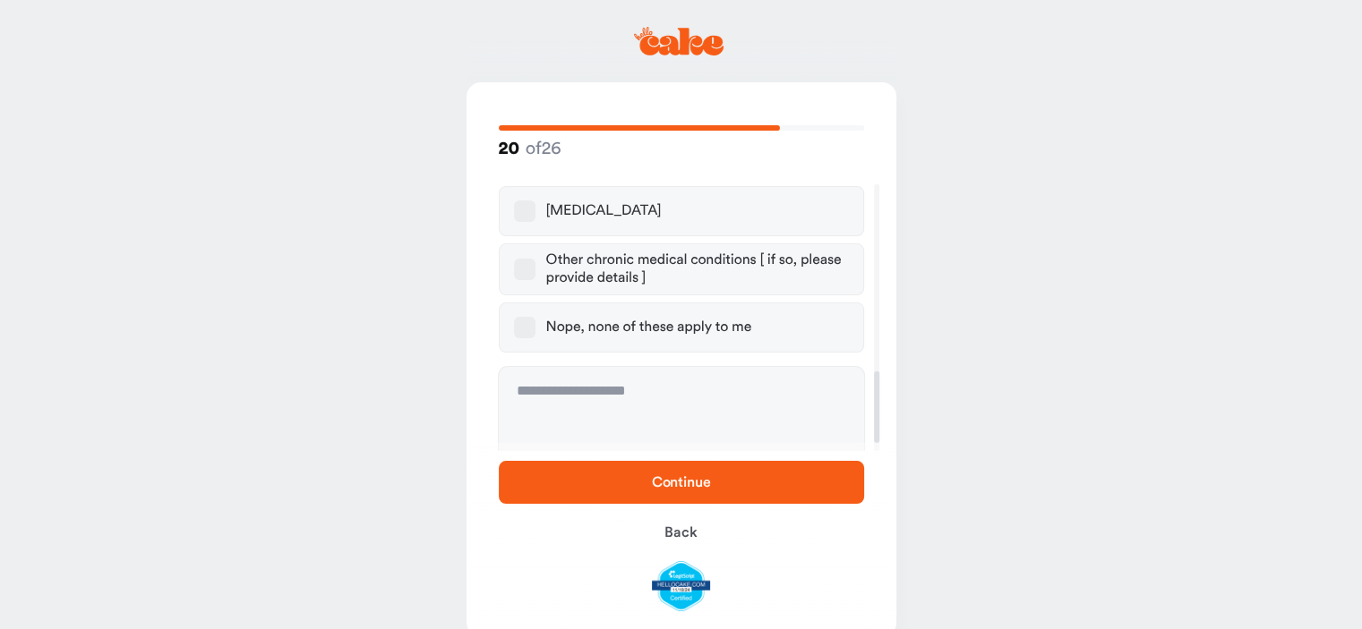
scroll to position [716, 0]
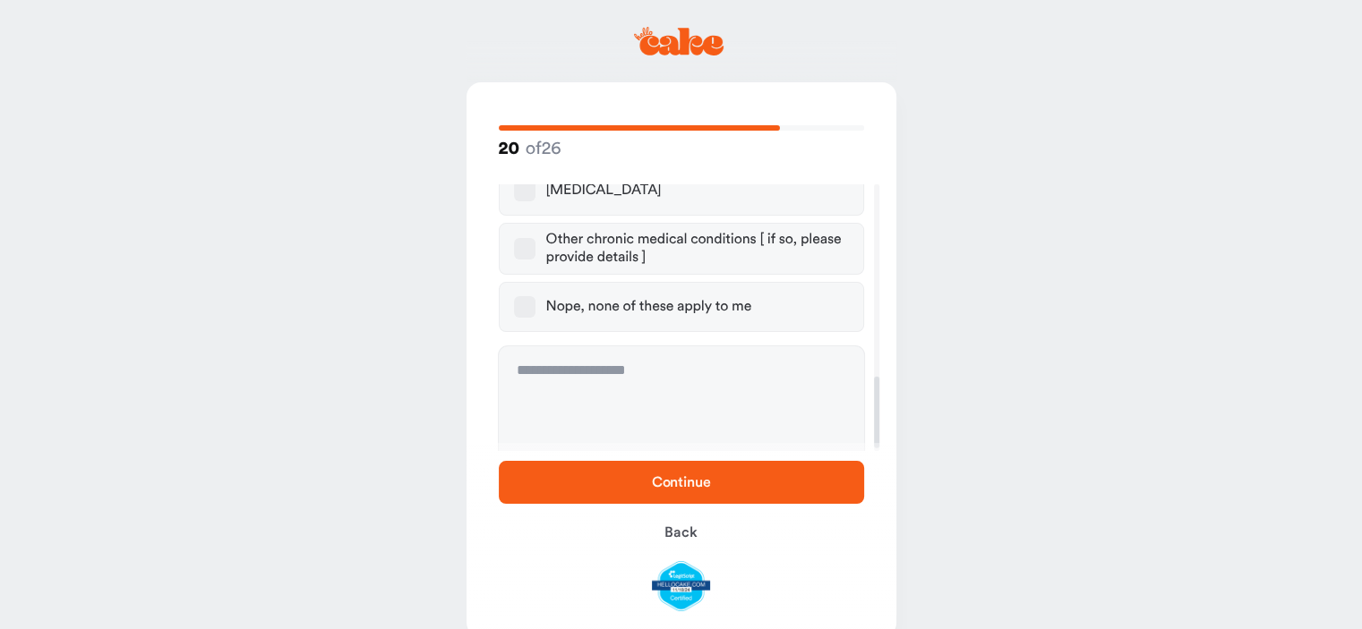
click at [681, 483] on span "Continue" at bounding box center [681, 482] width 59 height 14
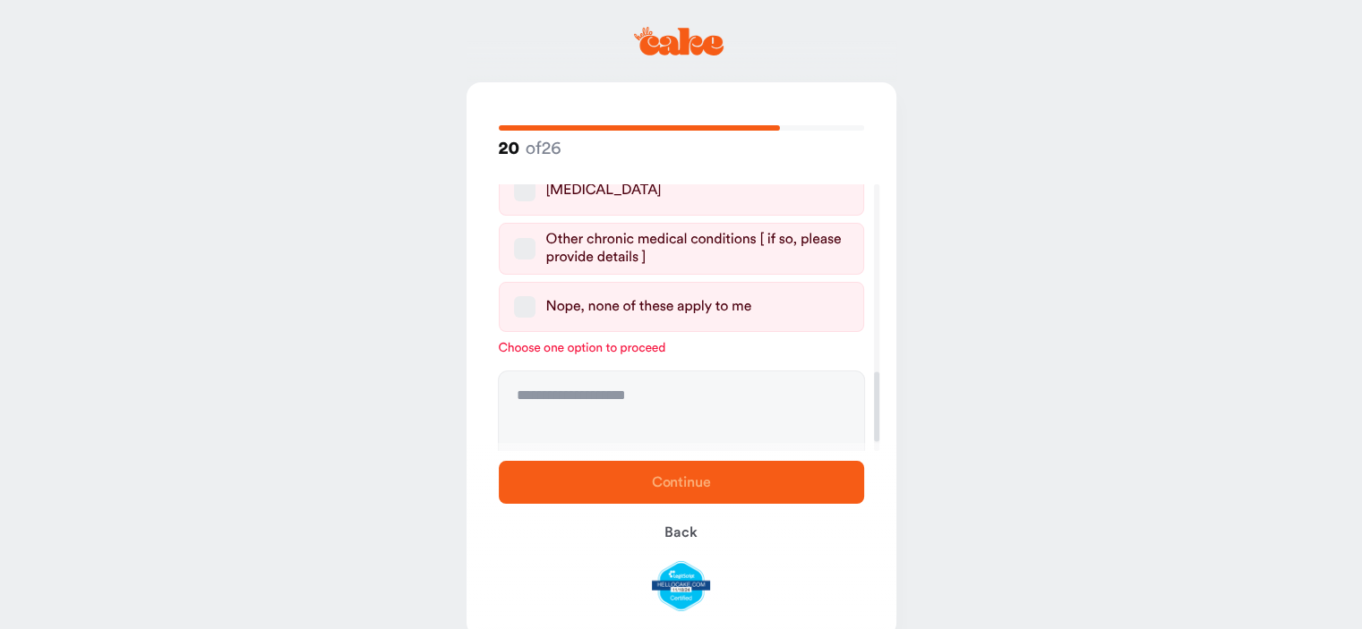
click at [529, 296] on button "Nope, none of these apply to me" at bounding box center [524, 306] width 21 height 21
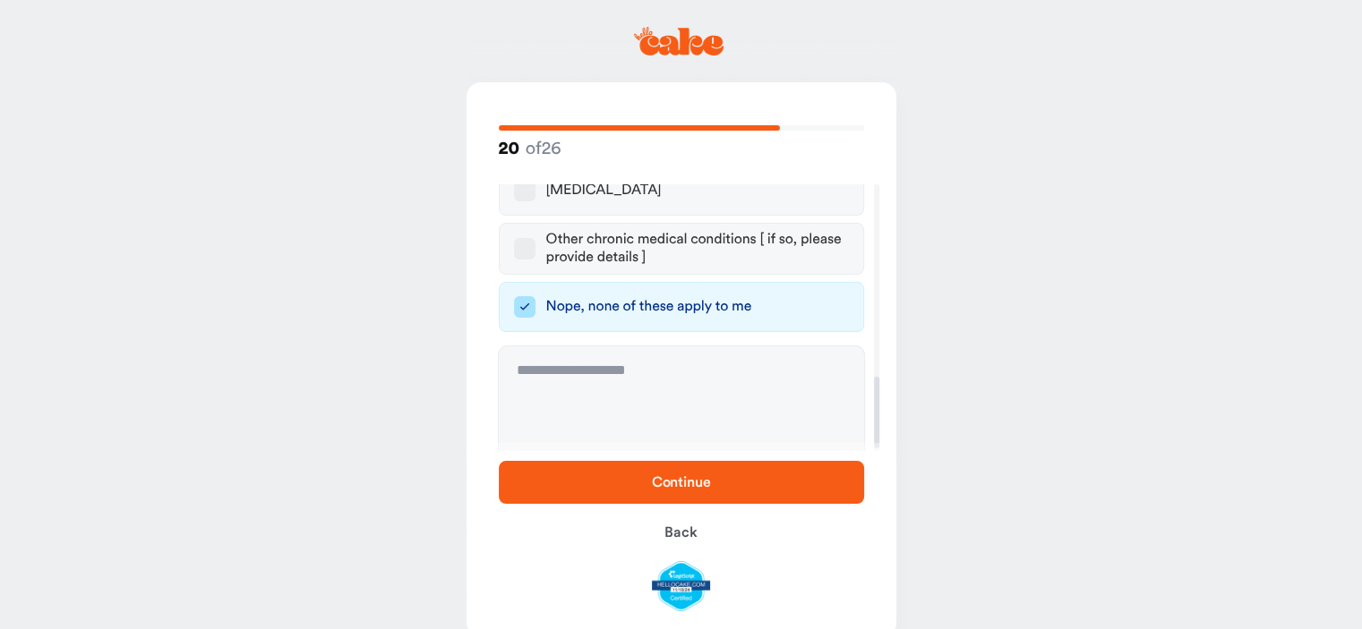
click at [668, 491] on span "Continue" at bounding box center [681, 482] width 308 height 21
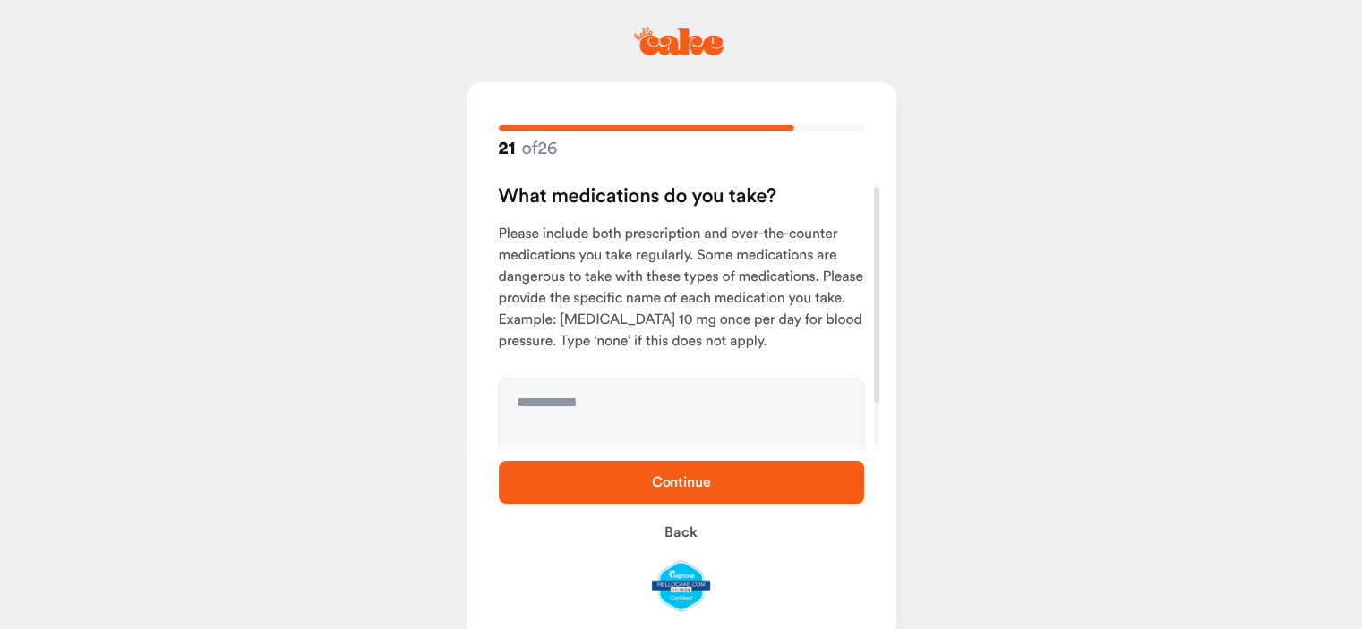
scroll to position [62, 0]
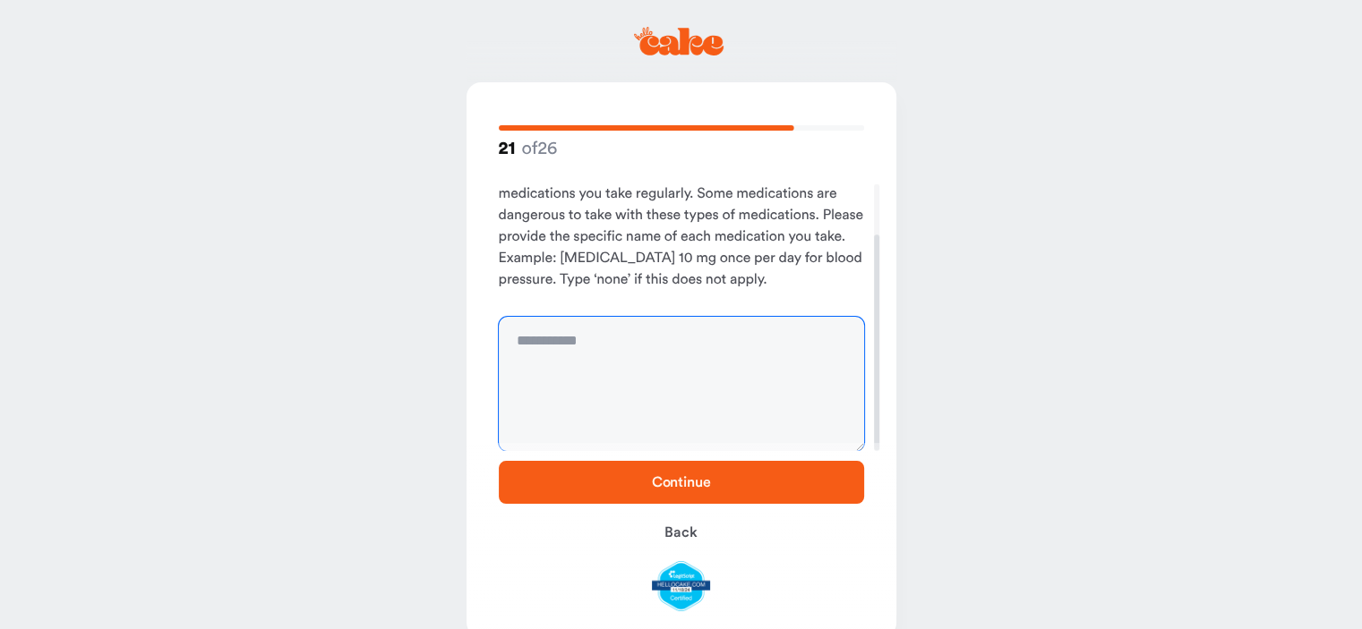
click at [530, 346] on textarea at bounding box center [681, 384] width 365 height 134
